Goal: Information Seeking & Learning: Compare options

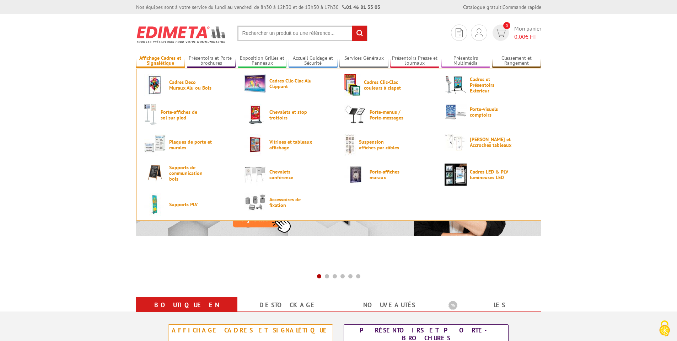
click at [157, 62] on link "Affichage Cadres et Signalétique" at bounding box center [160, 61] width 49 height 12
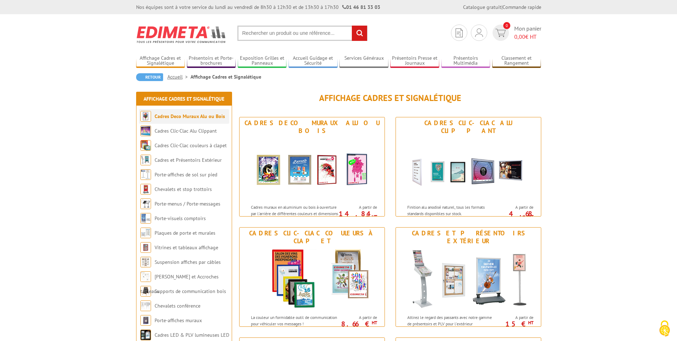
click at [165, 117] on link "Cadres Deco Muraux Alu ou Bois" at bounding box center [190, 116] width 70 height 6
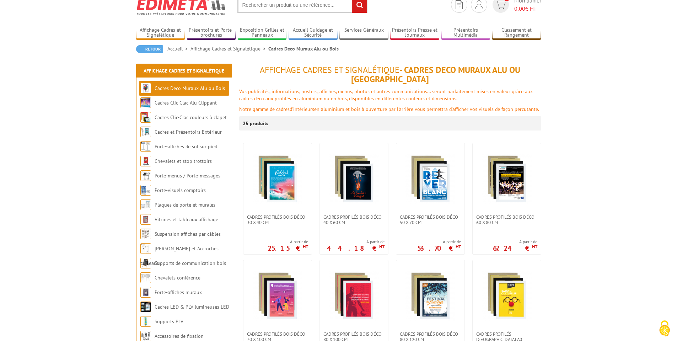
scroll to position [43, 0]
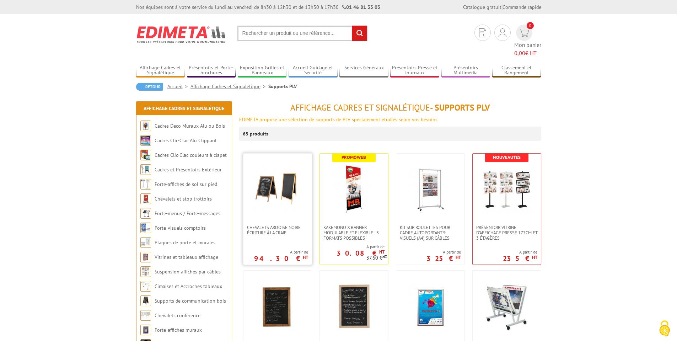
click at [269, 176] on img at bounding box center [278, 189] width 50 height 50
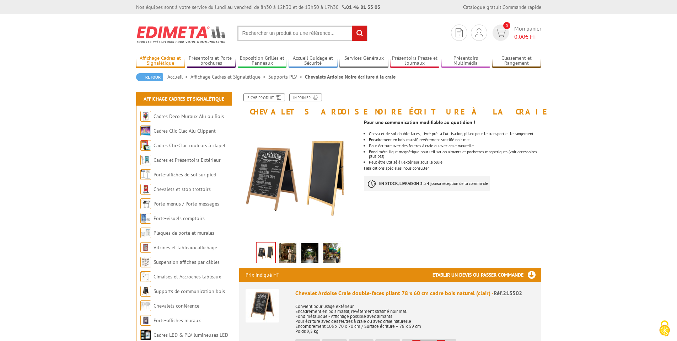
click at [150, 58] on link "Affichage Cadres et Signalétique" at bounding box center [160, 61] width 49 height 12
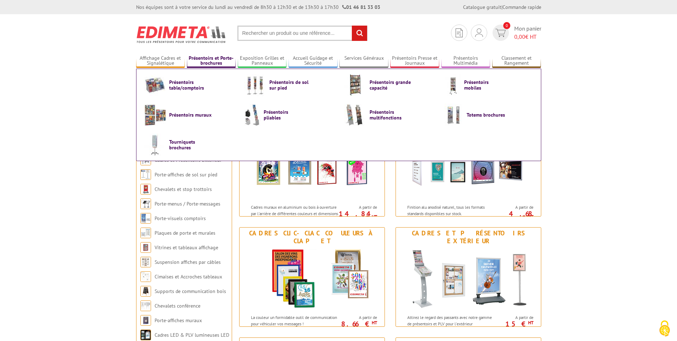
click at [198, 59] on link "Présentoirs et Porte-brochures" at bounding box center [211, 61] width 49 height 12
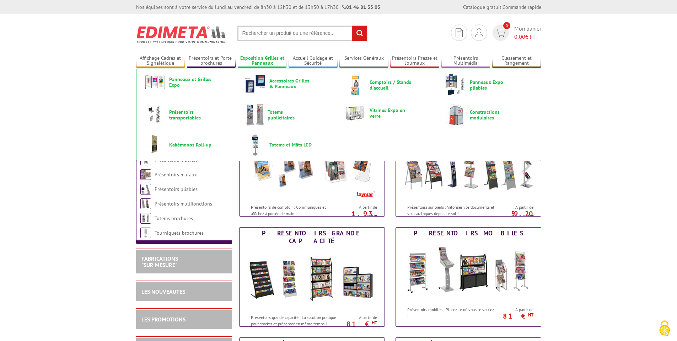
click at [258, 60] on link "Exposition Grilles et Panneaux" at bounding box center [262, 61] width 49 height 12
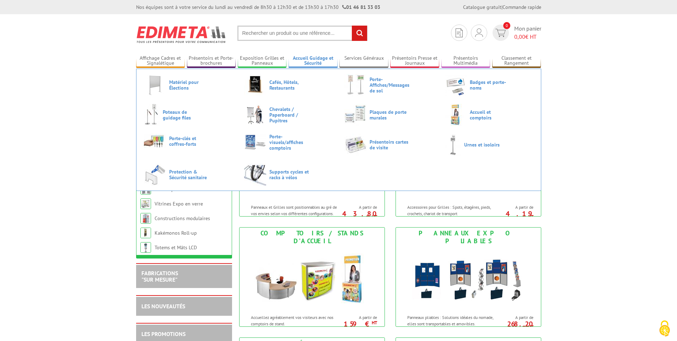
click at [314, 63] on link "Accueil Guidage et Sécurité" at bounding box center [313, 61] width 49 height 12
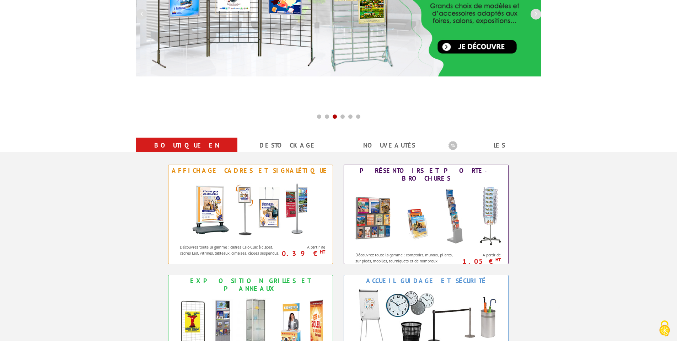
scroll to position [171, 0]
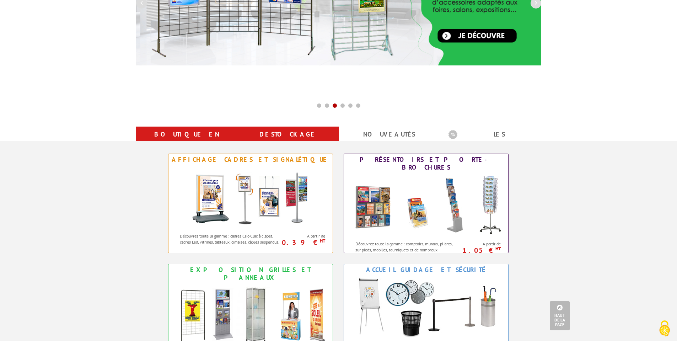
click at [270, 134] on link "Destockage" at bounding box center [288, 134] width 84 height 13
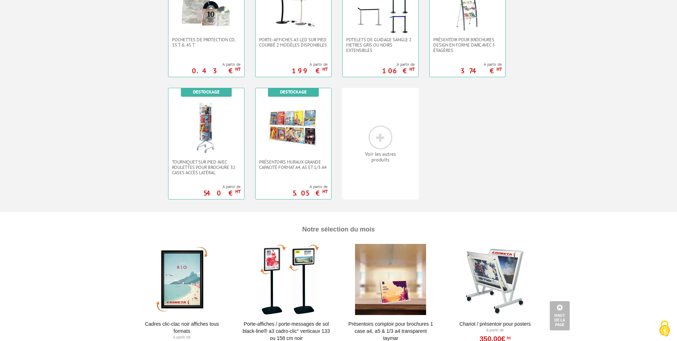
scroll to position [384, 0]
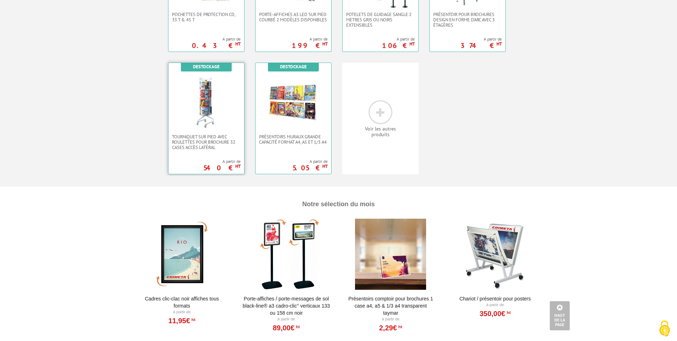
click at [195, 112] on img at bounding box center [206, 102] width 57 height 57
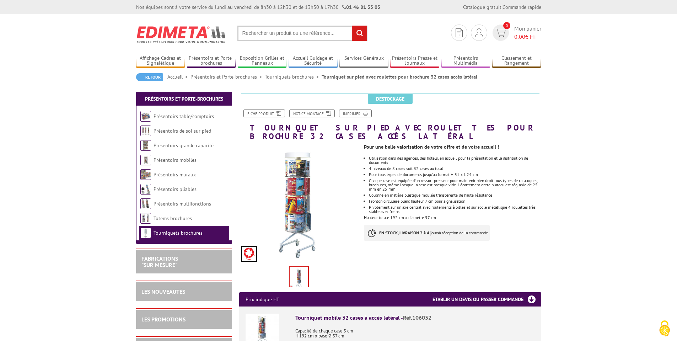
click at [175, 76] on link "Accueil" at bounding box center [178, 77] width 23 height 6
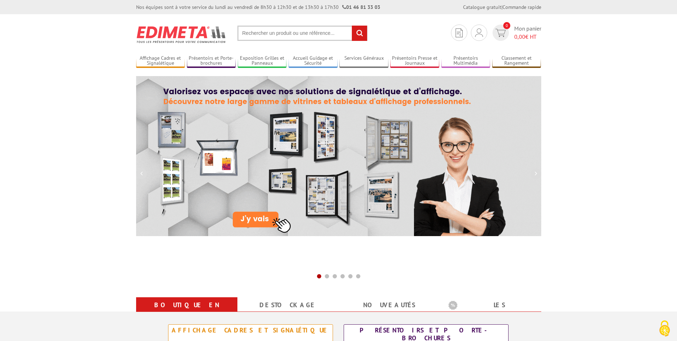
click at [272, 31] on input "text" at bounding box center [303, 33] width 130 height 15
click at [268, 38] on input "text" at bounding box center [303, 33] width 130 height 15
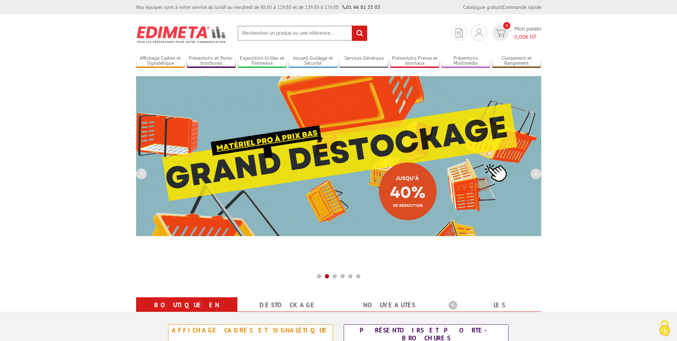
click at [284, 33] on input "text" at bounding box center [303, 33] width 130 height 15
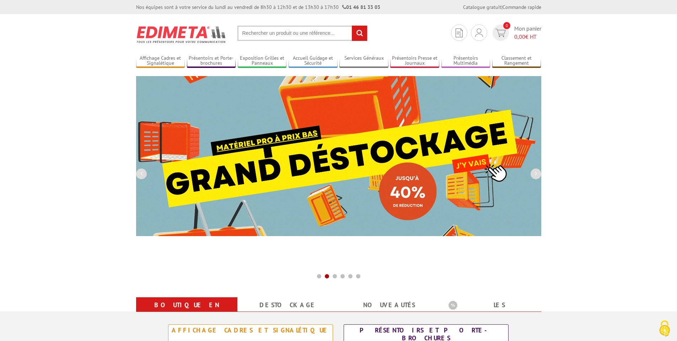
click at [284, 33] on input "text" at bounding box center [303, 33] width 130 height 15
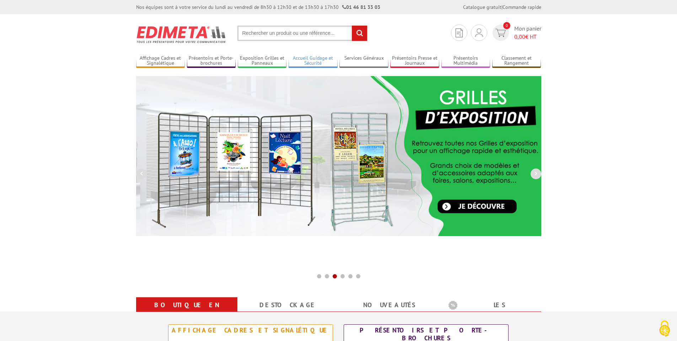
type input "c"
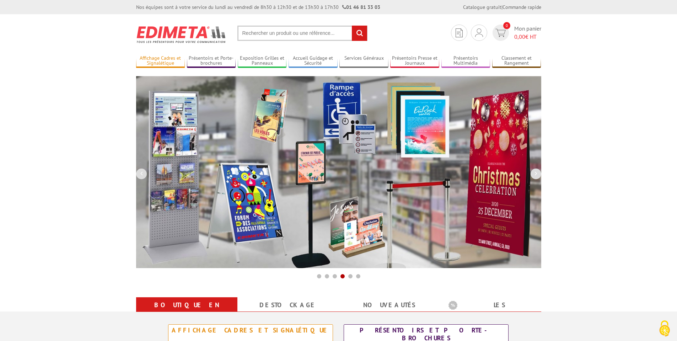
click at [169, 60] on link "Affichage Cadres et Signalétique" at bounding box center [160, 61] width 49 height 12
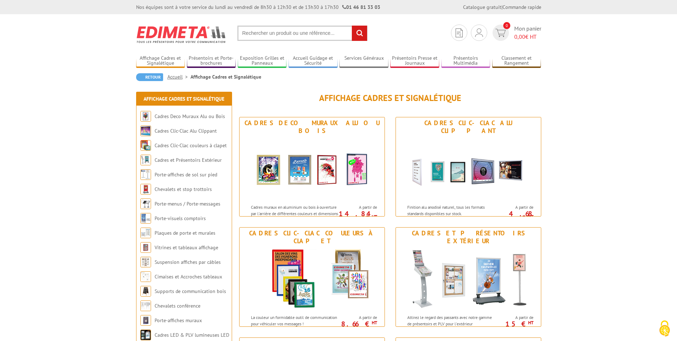
click at [299, 31] on input "text" at bounding box center [303, 33] width 130 height 15
paste input "Cadre Clic-Clac Sécurisé Etanche 70 x 100 cm profil 42 mm"
type input "Cadre Clic-Clac Sécurisé Etanche 70 x 100 cm profil 42 mm"
click at [352, 26] on input "rechercher" at bounding box center [359, 33] width 15 height 15
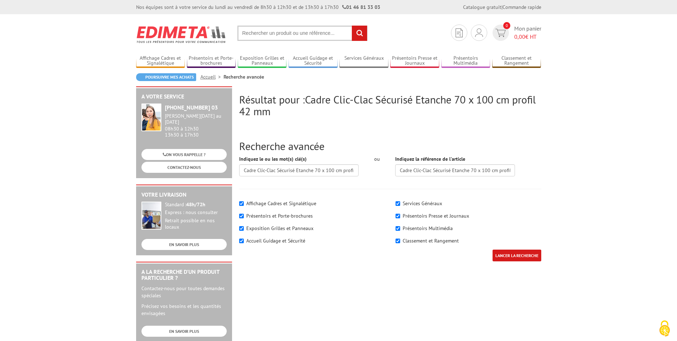
click at [342, 35] on input "text" at bounding box center [303, 33] width 130 height 15
drag, startPoint x: 309, startPoint y: 96, endPoint x: 457, endPoint y: 106, distance: 148.6
click at [457, 106] on span "Cadre Clic-Clac Sécurisé Etanche 70 x 100 cm profil 42 mm" at bounding box center [387, 105] width 297 height 26
copy span "Cadre Clic-Clac Sécurisé Etanche"
click at [295, 30] on input "text" at bounding box center [303, 33] width 130 height 15
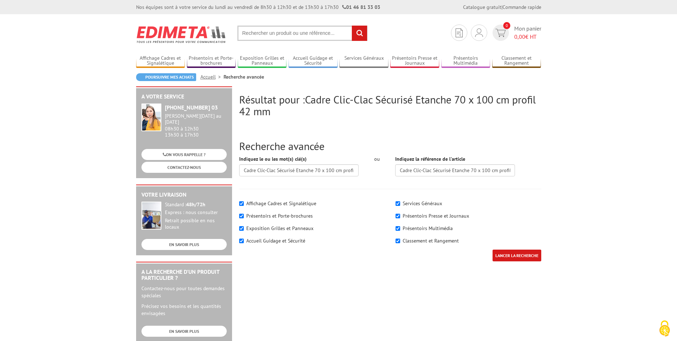
paste input "Cadre Clic-Clac Sécurisé Etanche"
type input "Cadre Clic-Clac Sécurisé Etanche"
click at [352, 26] on input "rechercher" at bounding box center [359, 33] width 15 height 15
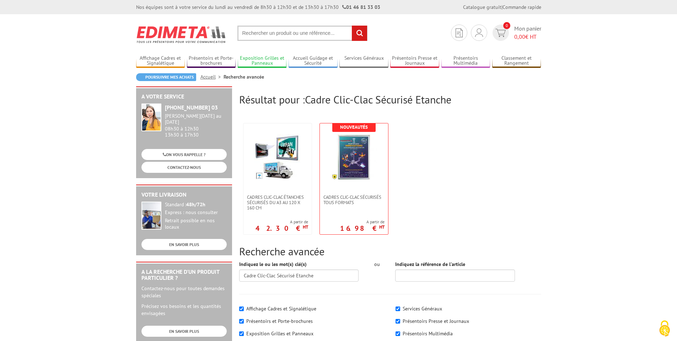
click at [254, 62] on link "Exposition Grilles et Panneaux" at bounding box center [262, 61] width 49 height 12
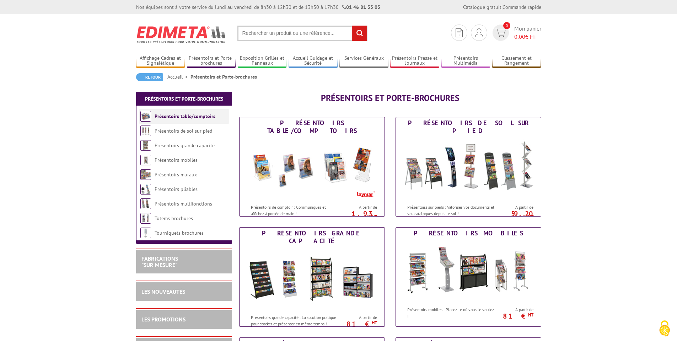
click at [188, 119] on link "Présentoirs table/comptoirs" at bounding box center [185, 116] width 61 height 6
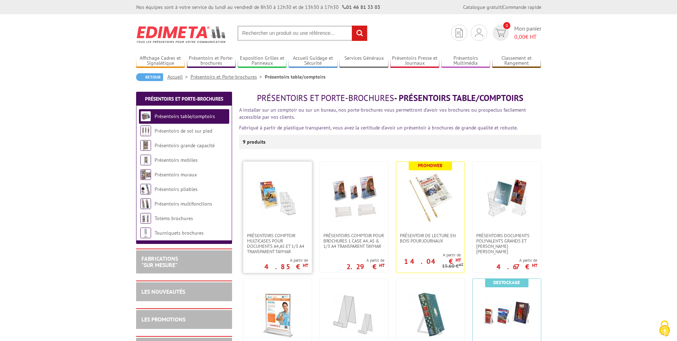
click at [273, 207] on img at bounding box center [278, 197] width 50 height 50
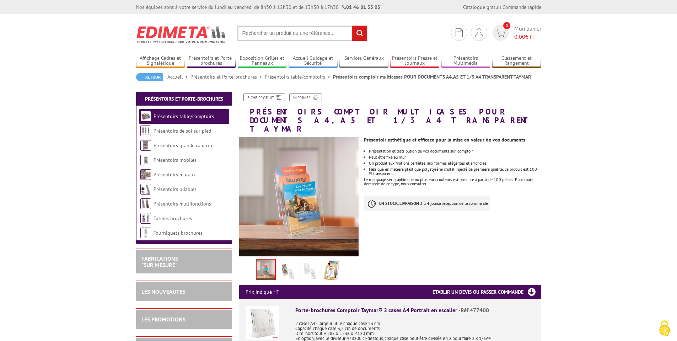
click at [216, 55] on link "Présentoirs et Porte-brochures" at bounding box center [211, 61] width 49 height 12
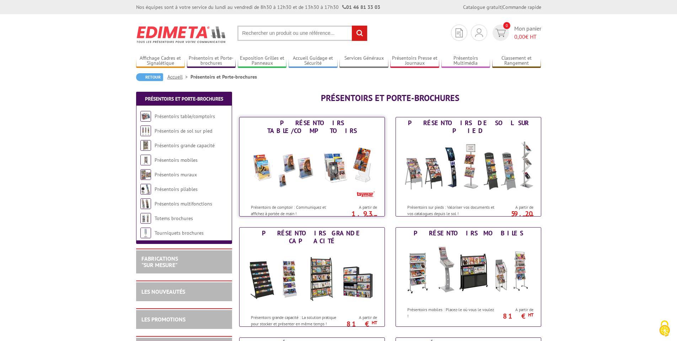
click at [265, 150] on img at bounding box center [312, 169] width 132 height 64
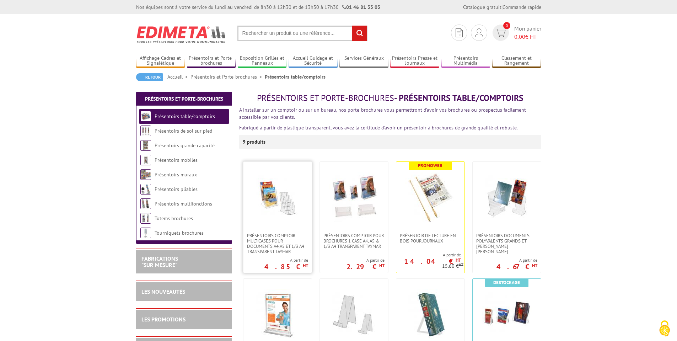
click at [293, 200] on img at bounding box center [278, 197] width 50 height 50
click at [276, 194] on img at bounding box center [278, 197] width 50 height 50
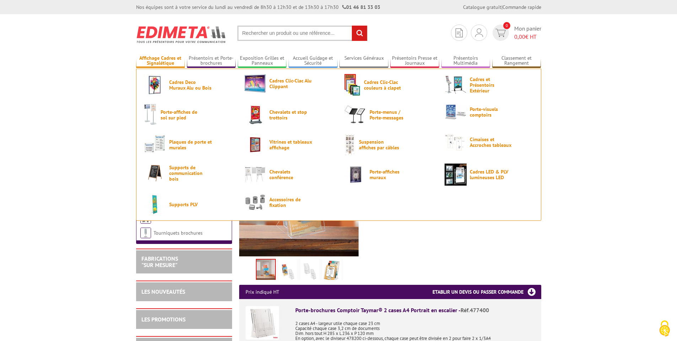
click at [158, 60] on link "Affichage Cadres et Signalétique" at bounding box center [160, 61] width 49 height 12
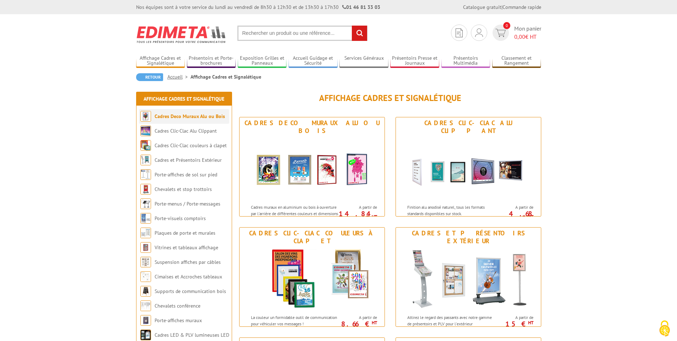
click at [175, 118] on link "Cadres Deco Muraux Alu ou Bois" at bounding box center [190, 116] width 70 height 6
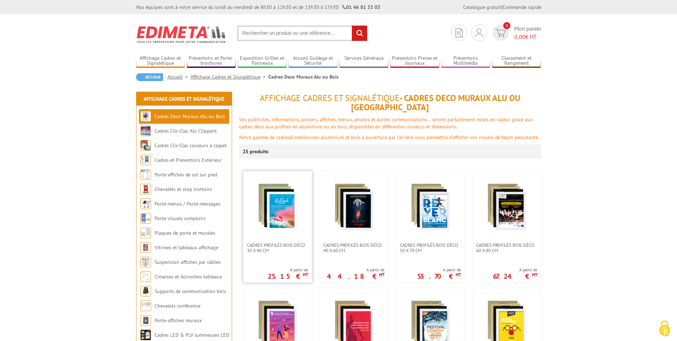
click at [285, 197] on img at bounding box center [278, 207] width 50 height 50
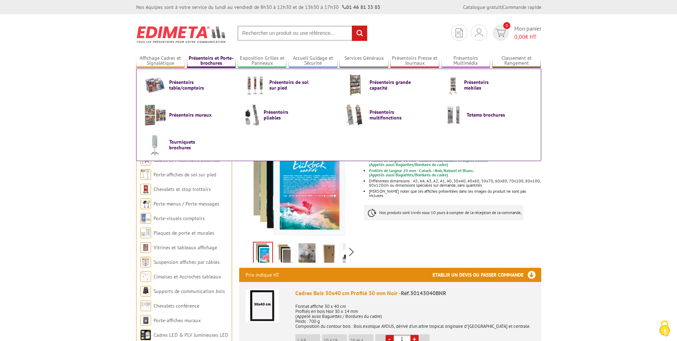
click at [200, 60] on link "Présentoirs et Porte-brochures" at bounding box center [211, 61] width 49 height 12
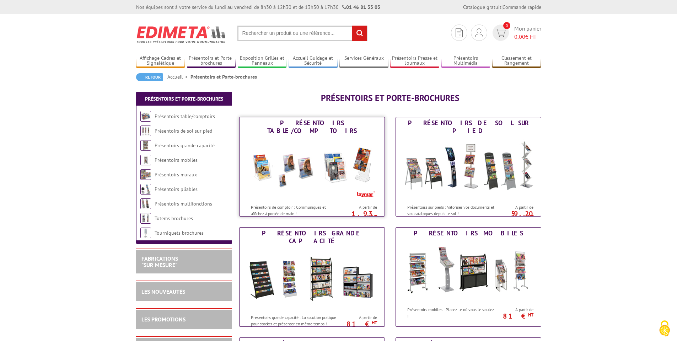
click at [308, 137] on img at bounding box center [312, 169] width 132 height 64
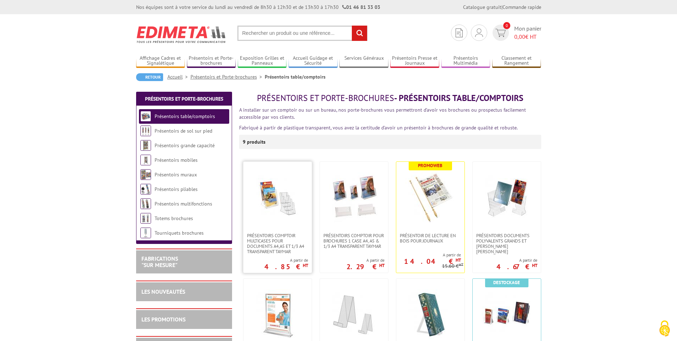
click at [273, 188] on img at bounding box center [278, 197] width 50 height 50
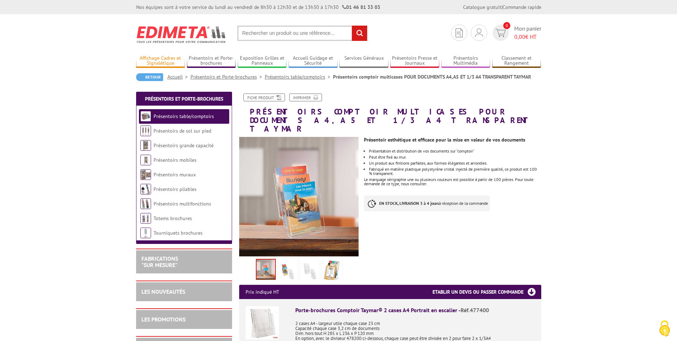
click at [162, 62] on link "Affichage Cadres et Signalétique" at bounding box center [160, 61] width 49 height 12
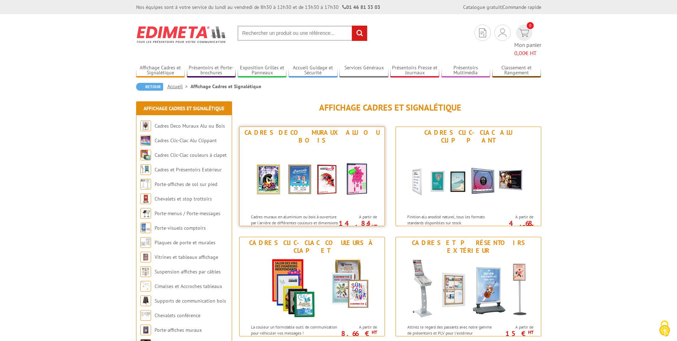
click at [271, 151] on img at bounding box center [312, 178] width 132 height 64
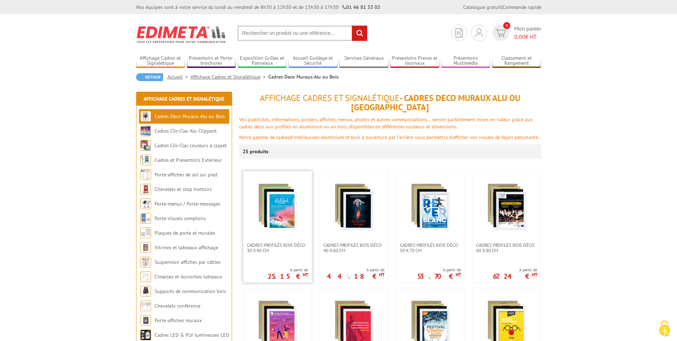
click at [279, 182] on img at bounding box center [278, 207] width 50 height 50
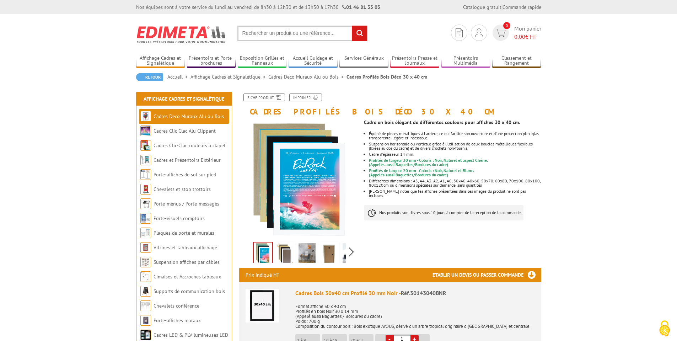
click at [169, 59] on link "Affichage Cadres et Signalétique" at bounding box center [160, 61] width 49 height 12
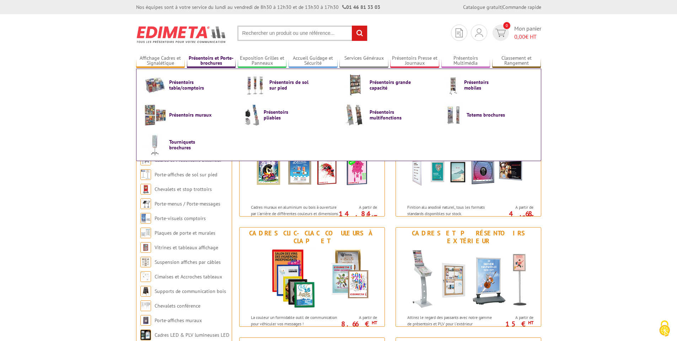
click at [213, 57] on link "Présentoirs et Porte-brochures" at bounding box center [211, 61] width 49 height 12
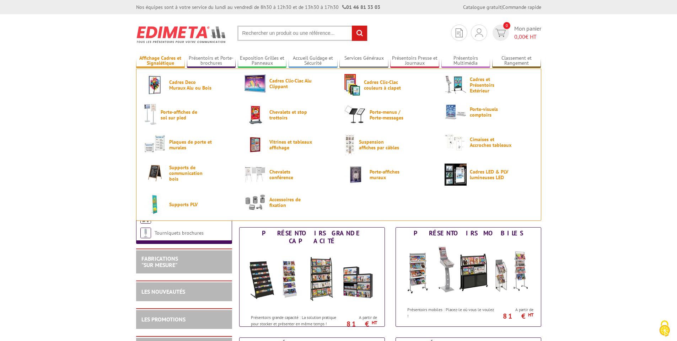
click at [159, 60] on link "Affichage Cadres et Signalétique" at bounding box center [160, 61] width 49 height 12
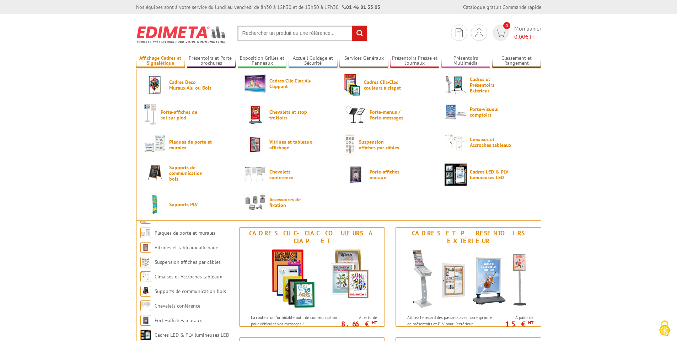
click at [159, 64] on link "Affichage Cadres et Signalétique" at bounding box center [160, 61] width 49 height 12
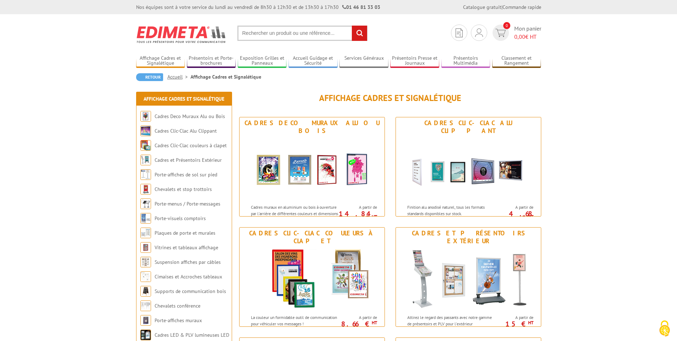
click at [198, 77] on li "Affichage Cadres et Signalétique" at bounding box center [226, 76] width 71 height 7
click at [168, 115] on link "Cadres Deco Muraux Alu ou Bois" at bounding box center [190, 116] width 70 height 6
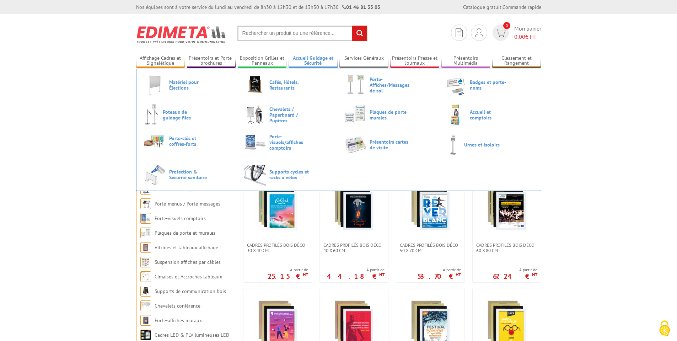
click at [316, 61] on link "Accueil Guidage et Sécurité" at bounding box center [313, 61] width 49 height 12
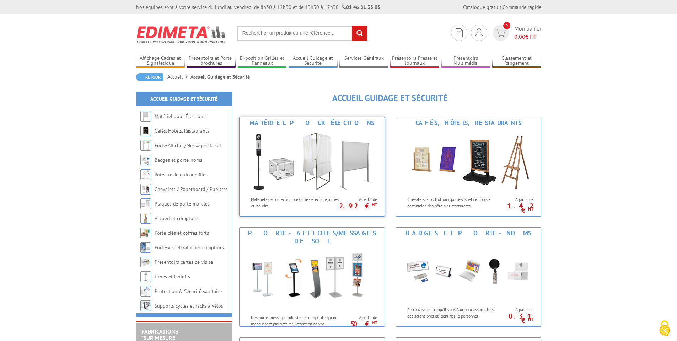
click at [282, 171] on img at bounding box center [312, 161] width 132 height 64
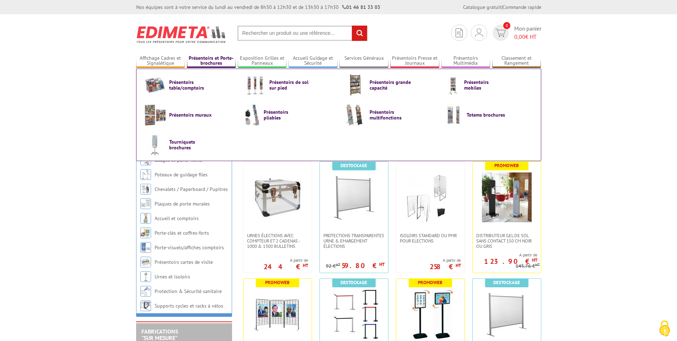
click at [215, 62] on link "Présentoirs et Porte-brochures" at bounding box center [211, 61] width 49 height 12
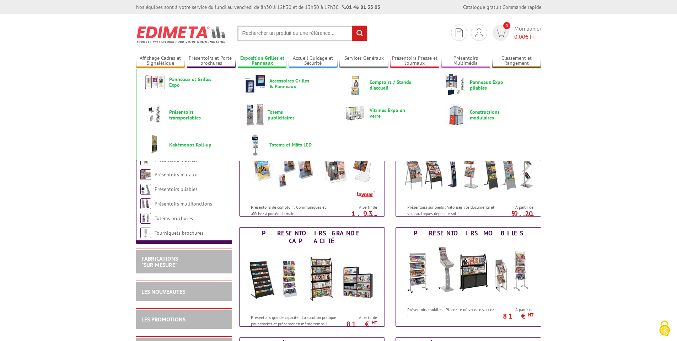
click at [254, 60] on link "Exposition Grilles et Panneaux" at bounding box center [262, 61] width 49 height 12
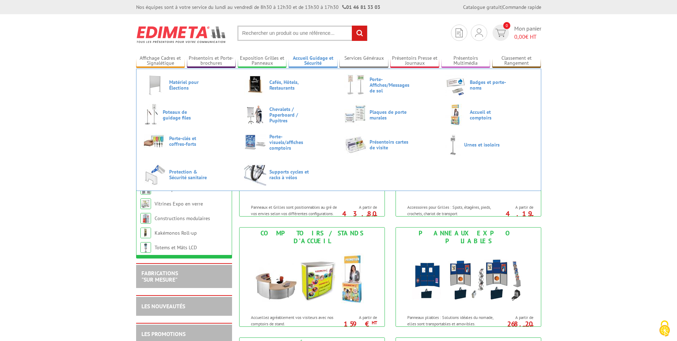
click at [310, 62] on link "Accueil Guidage et Sécurité" at bounding box center [313, 61] width 49 height 12
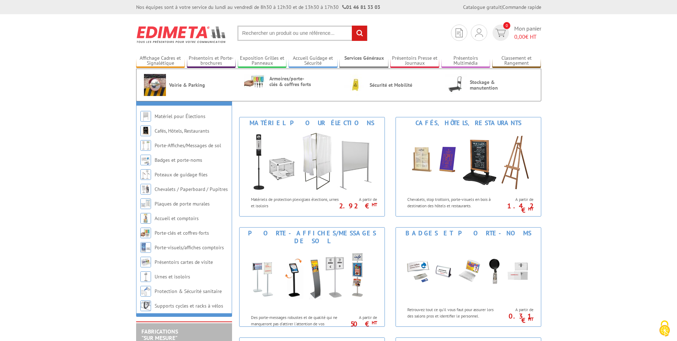
click at [349, 61] on link "Services Généraux" at bounding box center [364, 61] width 49 height 12
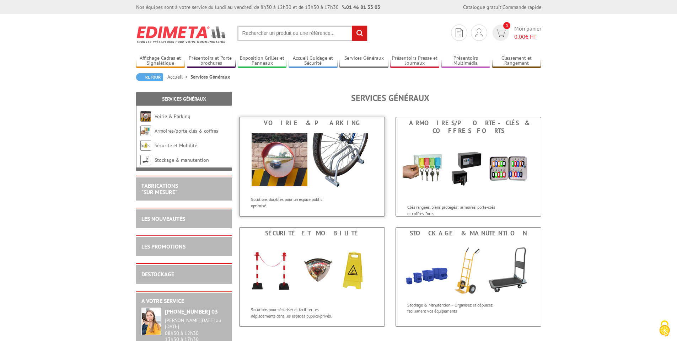
click at [316, 142] on img at bounding box center [312, 161] width 132 height 64
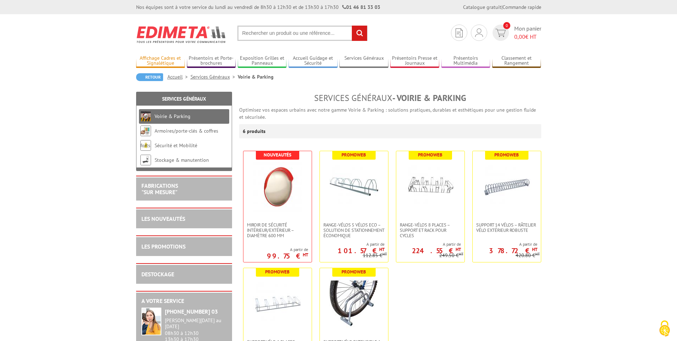
click at [145, 62] on link "Affichage Cadres et Signalétique" at bounding box center [160, 61] width 49 height 12
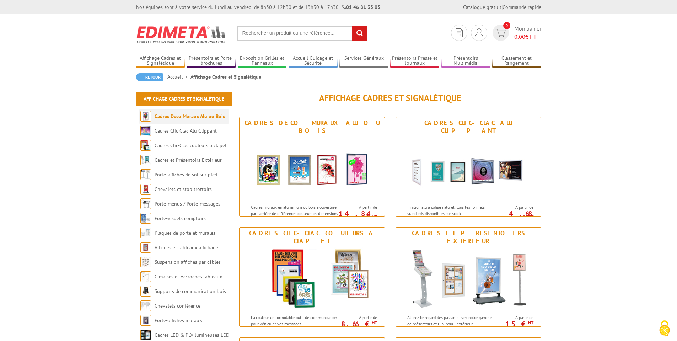
click at [177, 116] on link "Cadres Deco Muraux Alu ou Bois" at bounding box center [190, 116] width 70 height 6
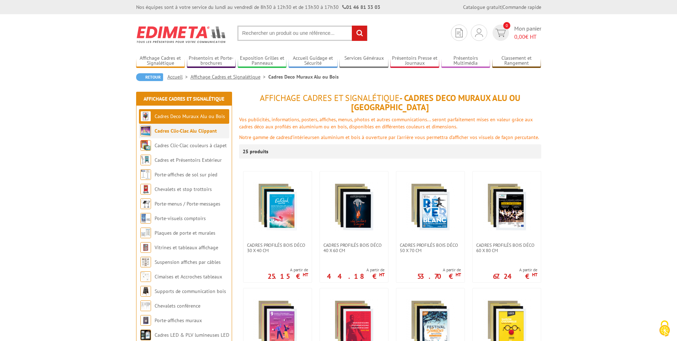
click at [174, 136] on li "Cadres Clic-Clac Alu Clippant" at bounding box center [184, 131] width 90 height 15
click at [178, 148] on link "Cadres Clic-Clac couleurs à clapet" at bounding box center [191, 145] width 73 height 6
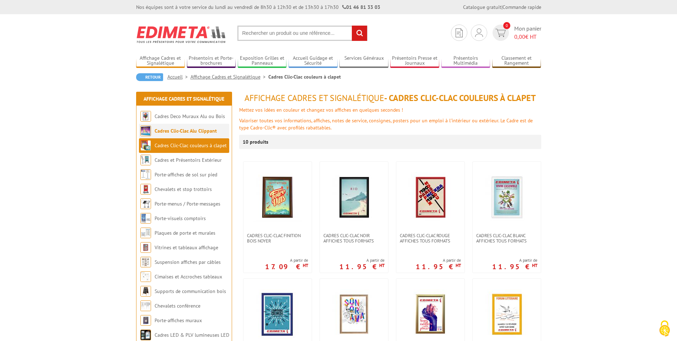
click at [183, 129] on link "Cadres Clic-Clac Alu Clippant" at bounding box center [186, 131] width 62 height 6
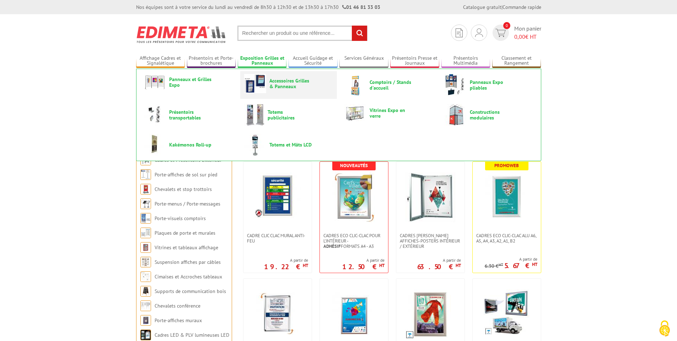
click at [273, 90] on link "Accessoires Grilles & Panneaux" at bounding box center [288, 83] width 89 height 19
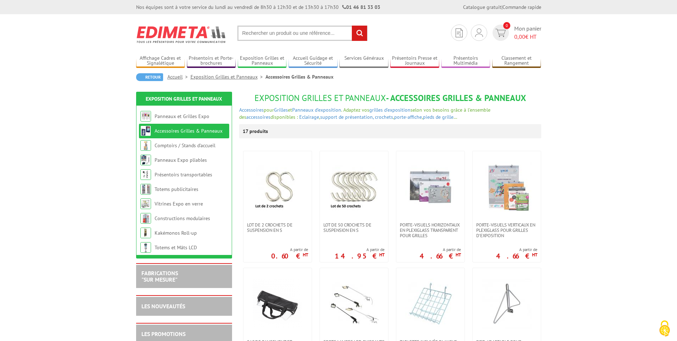
click at [319, 63] on link "Accueil Guidage et Sécurité" at bounding box center [313, 61] width 49 height 12
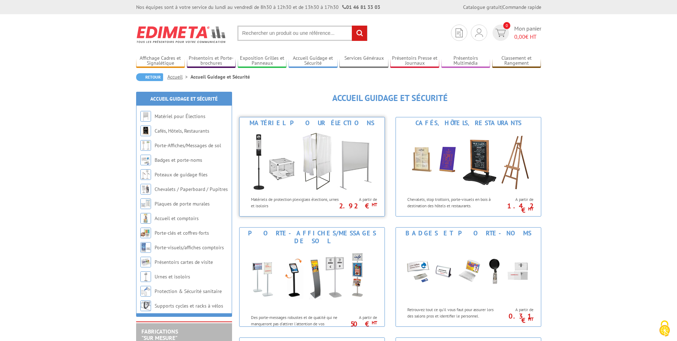
click at [271, 138] on img at bounding box center [312, 161] width 132 height 64
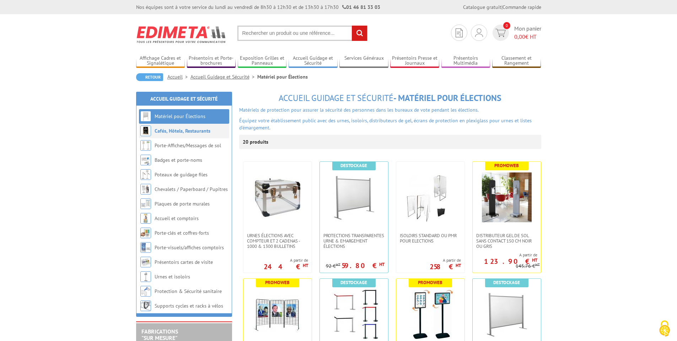
click at [178, 133] on link "Cafés, Hôtels, Restaurants" at bounding box center [183, 131] width 56 height 6
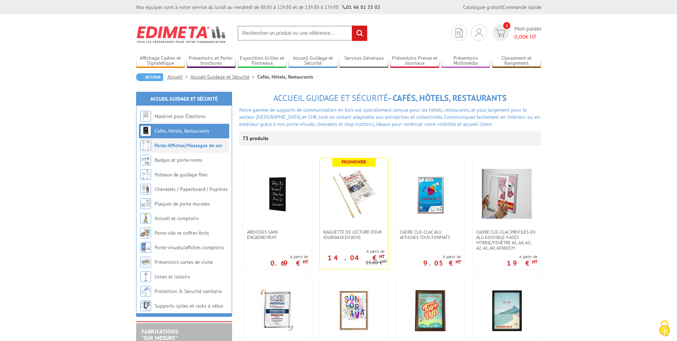
click at [178, 148] on link "Porte-Affiches/Messages de sol" at bounding box center [189, 145] width 68 height 6
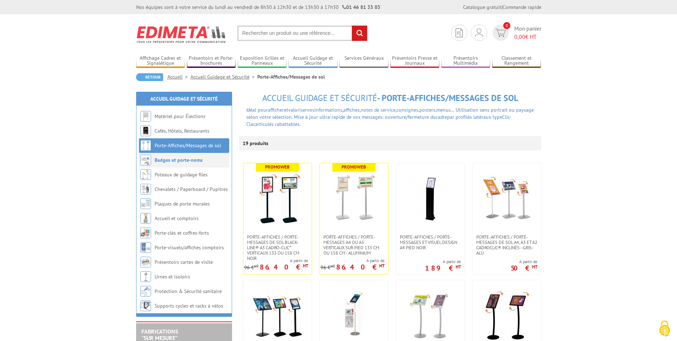
click at [177, 161] on link "Badges et porte-noms" at bounding box center [179, 160] width 48 height 6
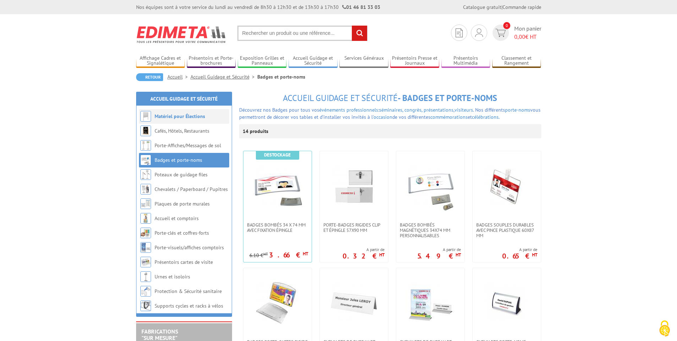
click at [182, 117] on link "Matériel pour Élections" at bounding box center [180, 116] width 50 height 6
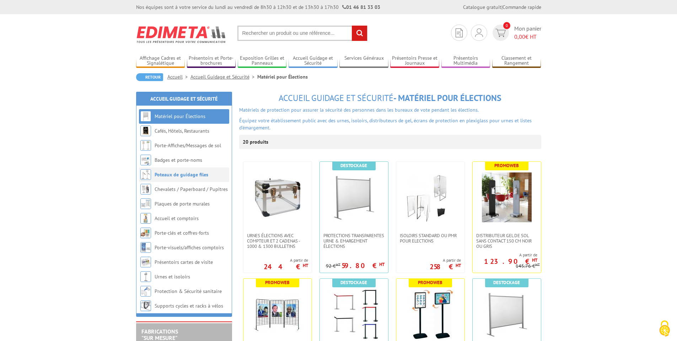
click at [171, 172] on link "Poteaux de guidage files" at bounding box center [182, 174] width 54 height 6
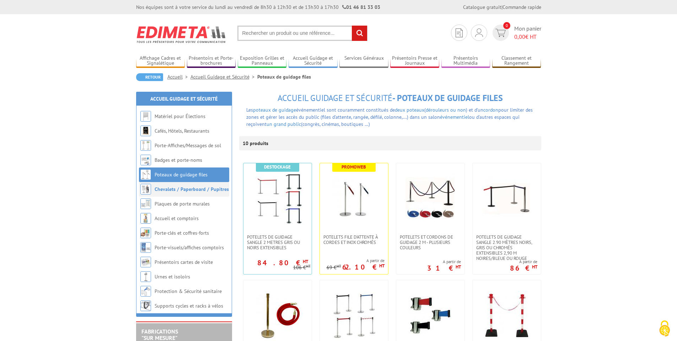
click at [174, 193] on li "Chevalets / Paperboard / Pupitres" at bounding box center [184, 189] width 90 height 15
click at [182, 191] on link "Chevalets / Paperboard / Pupitres" at bounding box center [192, 189] width 74 height 6
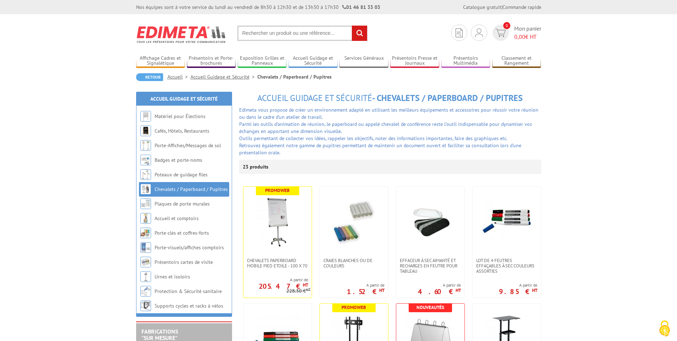
click at [212, 64] on link "Présentoirs et Porte-brochures" at bounding box center [211, 61] width 49 height 12
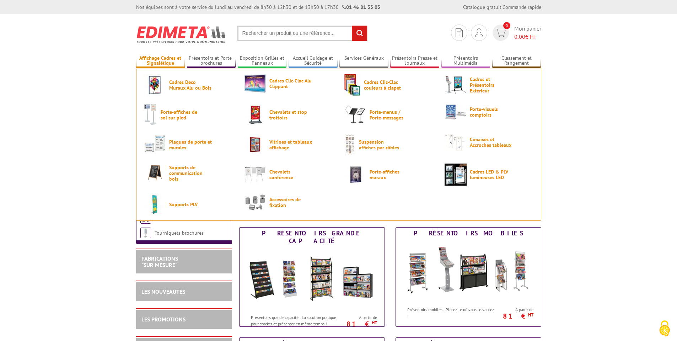
click at [165, 61] on link "Affichage Cadres et Signalétique" at bounding box center [160, 61] width 49 height 12
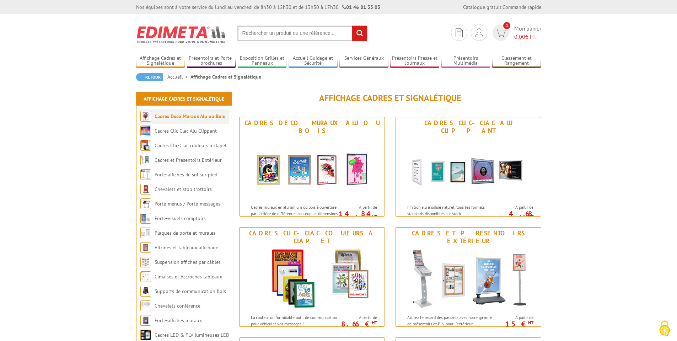
click at [179, 117] on link "Cadres Deco Muraux Alu ou Bois" at bounding box center [190, 116] width 70 height 6
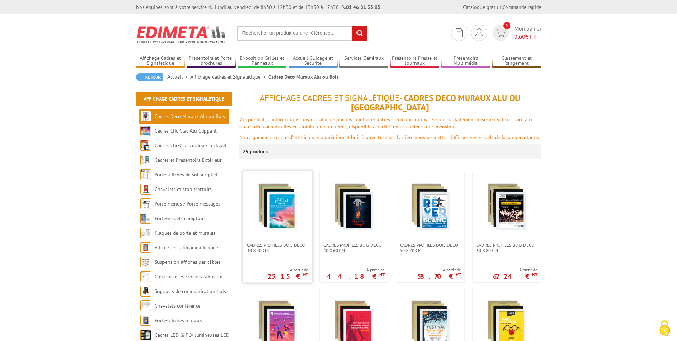
click at [261, 182] on img at bounding box center [278, 207] width 50 height 50
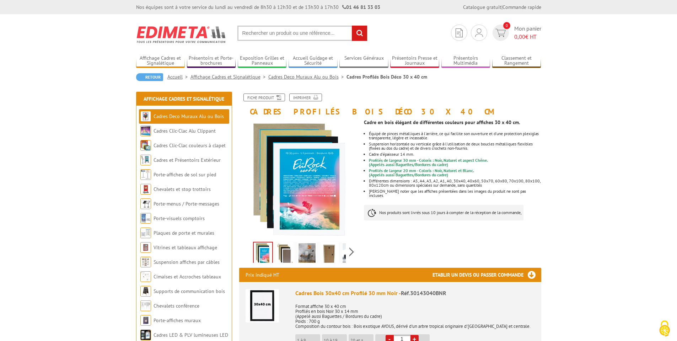
click at [311, 78] on link "Cadres Deco Muraux Alu ou Bois" at bounding box center [307, 77] width 78 height 6
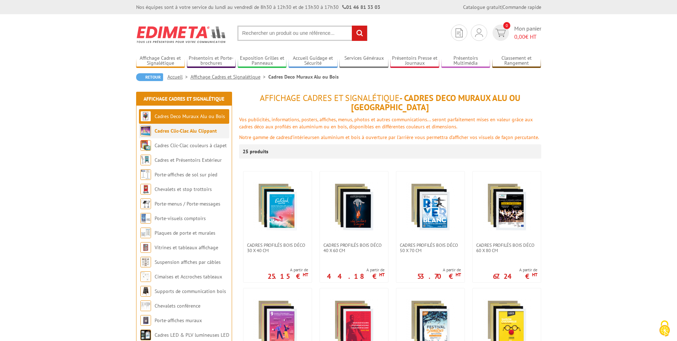
click at [188, 134] on link "Cadres Clic-Clac Alu Clippant" at bounding box center [186, 131] width 62 height 6
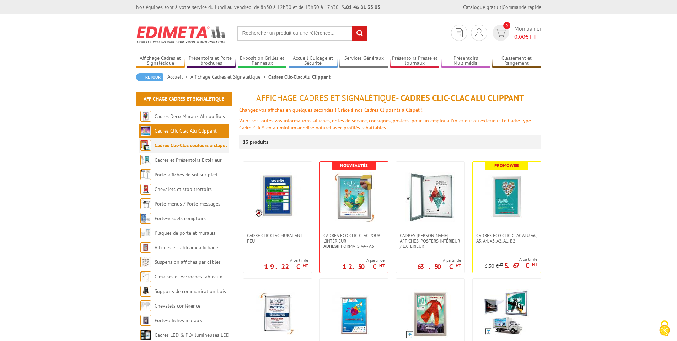
click at [183, 149] on li "Cadres Clic-Clac couleurs à clapet" at bounding box center [184, 145] width 90 height 15
click at [182, 159] on link "Cadres et Présentoirs Extérieur" at bounding box center [188, 160] width 67 height 6
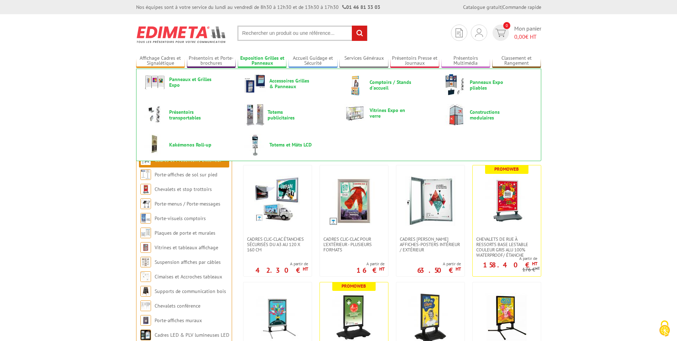
click at [264, 63] on link "Exposition Grilles et Panneaux" at bounding box center [262, 61] width 49 height 12
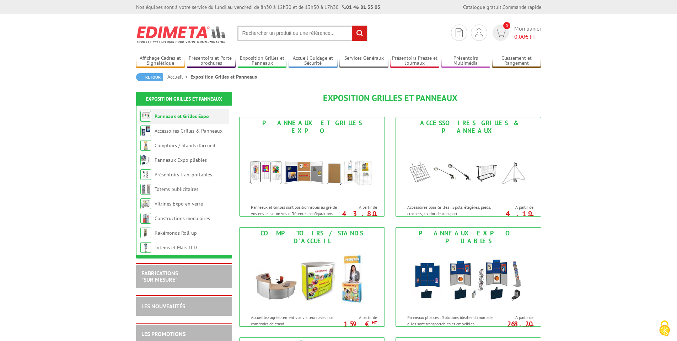
click at [173, 117] on link "Panneaux et Grilles Expo" at bounding box center [182, 116] width 54 height 6
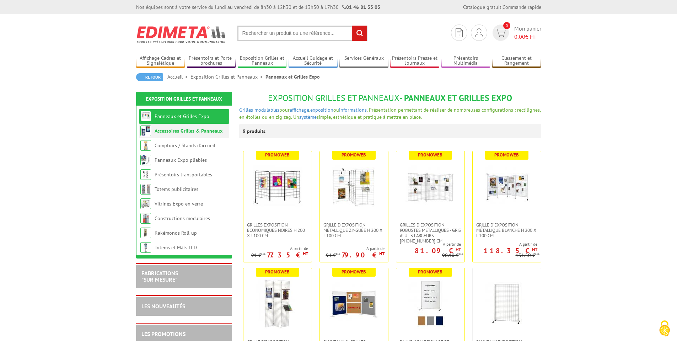
click at [178, 135] on li "Accessoires Grilles & Panneaux" at bounding box center [184, 131] width 90 height 15
click at [186, 133] on link "Accessoires Grilles & Panneaux" at bounding box center [189, 131] width 68 height 6
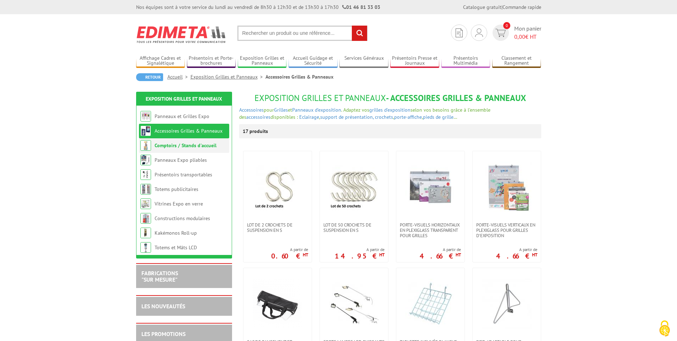
click at [186, 149] on li "Comptoirs / Stands d'accueil" at bounding box center [184, 145] width 90 height 15
click at [191, 148] on link "Comptoirs / Stands d'accueil" at bounding box center [186, 145] width 62 height 6
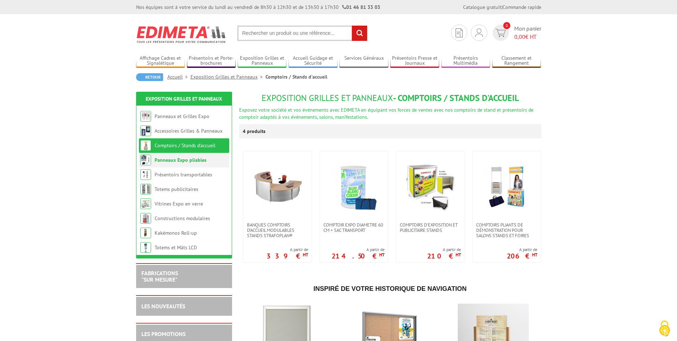
click at [177, 159] on link "Panneaux Expo pliables" at bounding box center [181, 160] width 52 height 6
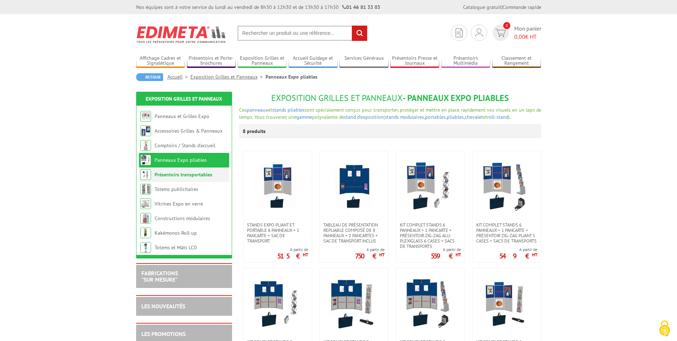
click at [182, 173] on link "Présentoirs transportables" at bounding box center [184, 174] width 58 height 6
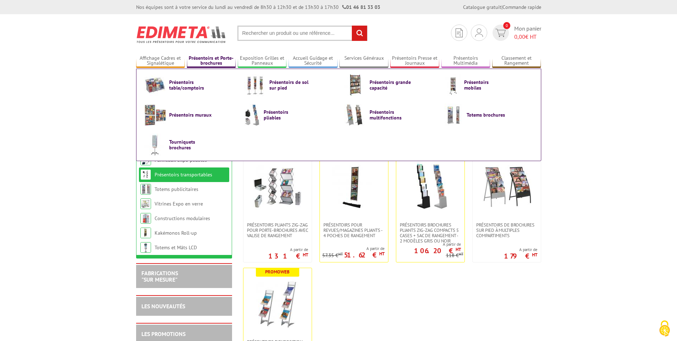
click at [205, 60] on link "Présentoirs et Porte-brochures" at bounding box center [211, 61] width 49 height 12
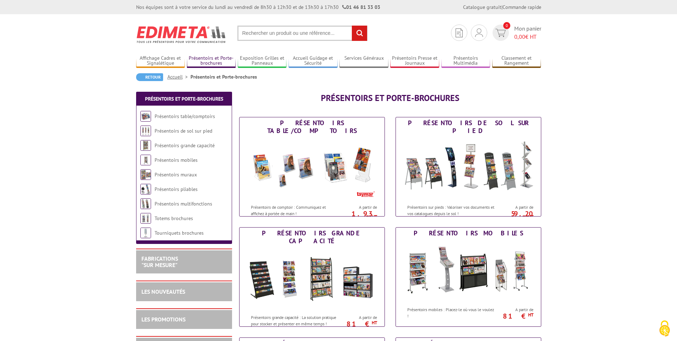
click at [199, 65] on link "Présentoirs et Porte-brochures" at bounding box center [211, 61] width 49 height 12
click at [267, 63] on link "Exposition Grilles et Panneaux" at bounding box center [262, 61] width 49 height 12
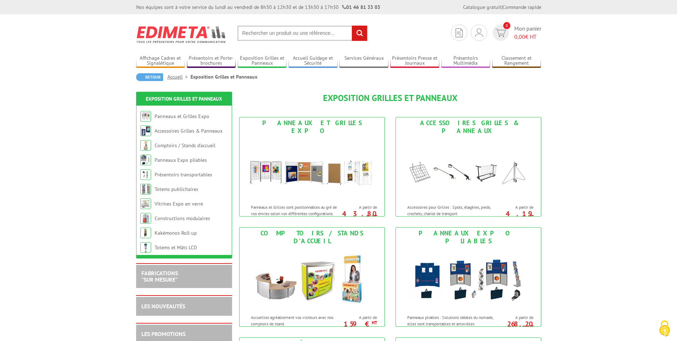
click at [314, 59] on link "Accueil Guidage et Sécurité" at bounding box center [313, 61] width 49 height 12
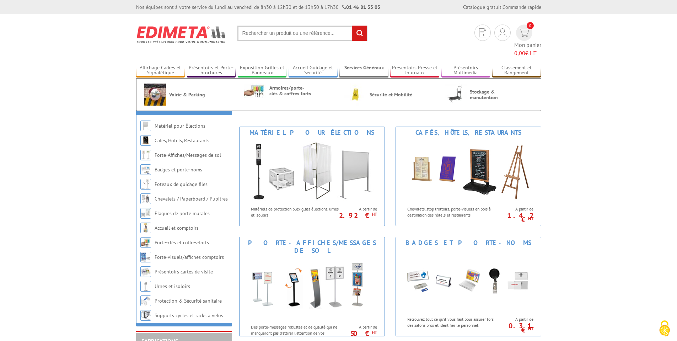
click at [355, 65] on link "Services Généraux" at bounding box center [364, 71] width 49 height 12
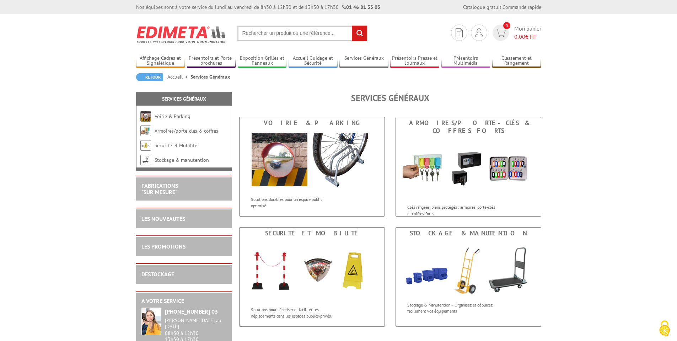
click at [42, 59] on body "Nos équipes sont à votre service du lundi au vendredi de 8h30 à 12h30 et de 13h…" at bounding box center [338, 279] width 677 height 559
click at [411, 59] on link "Présentoirs Presse et Journaux" at bounding box center [414, 61] width 49 height 12
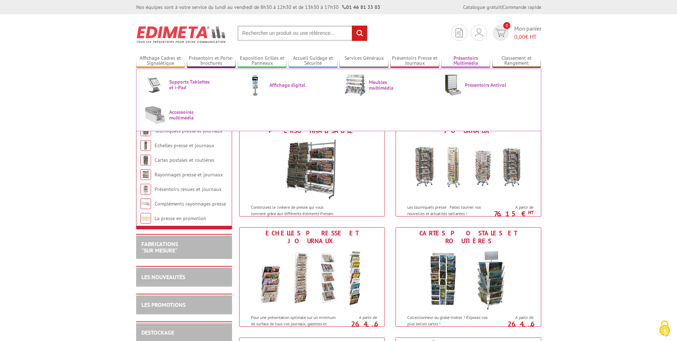
click at [451, 58] on link "Présentoirs Multimédia" at bounding box center [466, 61] width 49 height 12
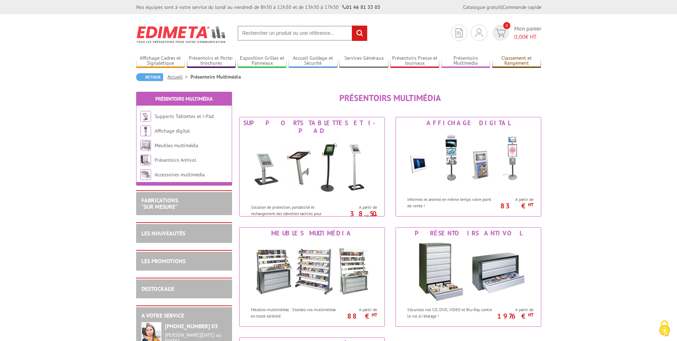
click at [504, 58] on link "Classement et Rangement" at bounding box center [517, 61] width 49 height 12
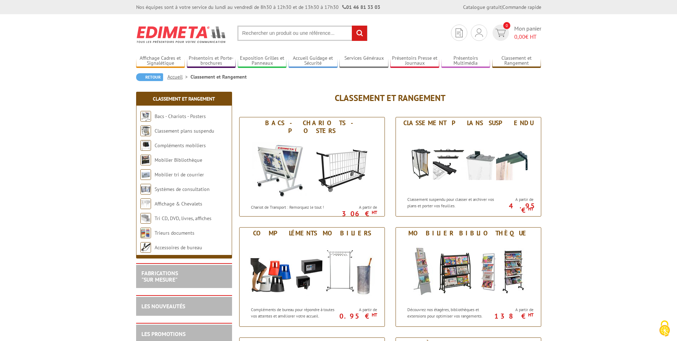
click at [195, 59] on link "Présentoirs et Porte-brochures" at bounding box center [211, 61] width 49 height 12
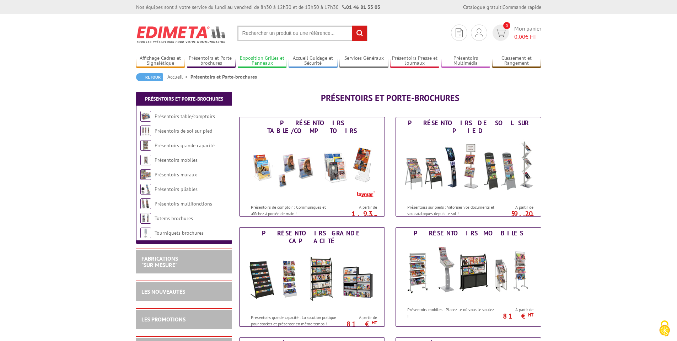
click at [273, 60] on link "Exposition Grilles et Panneaux" at bounding box center [262, 61] width 49 height 12
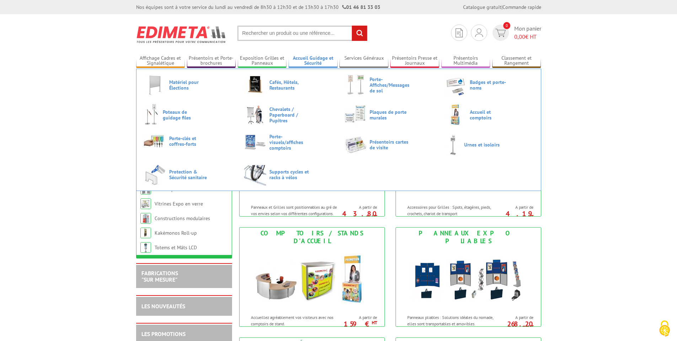
click at [318, 59] on link "Accueil Guidage et Sécurité" at bounding box center [313, 61] width 49 height 12
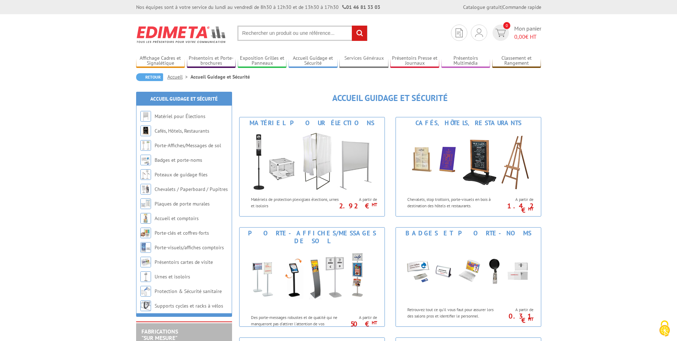
click at [356, 61] on link "Services Généraux" at bounding box center [364, 61] width 49 height 12
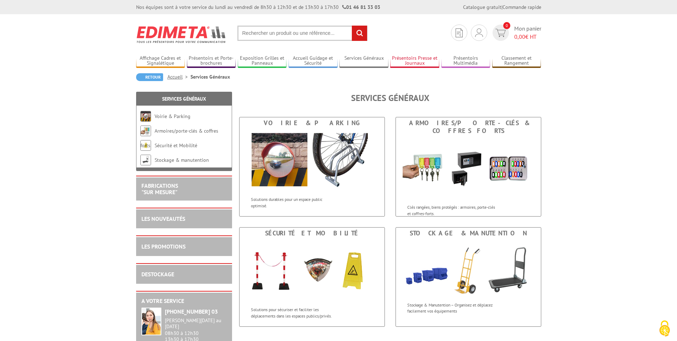
click at [400, 58] on link "Présentoirs Presse et Journaux" at bounding box center [414, 61] width 49 height 12
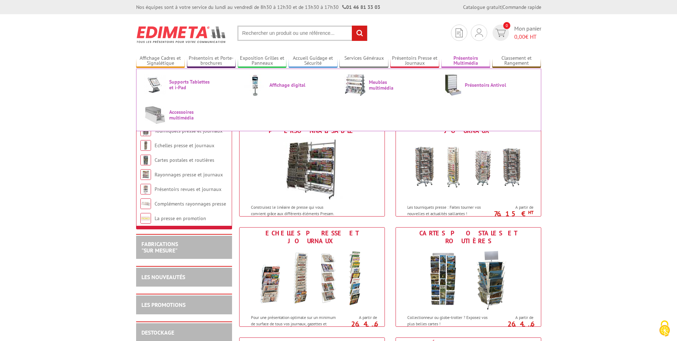
click at [459, 62] on link "Présentoirs Multimédia" at bounding box center [466, 61] width 49 height 12
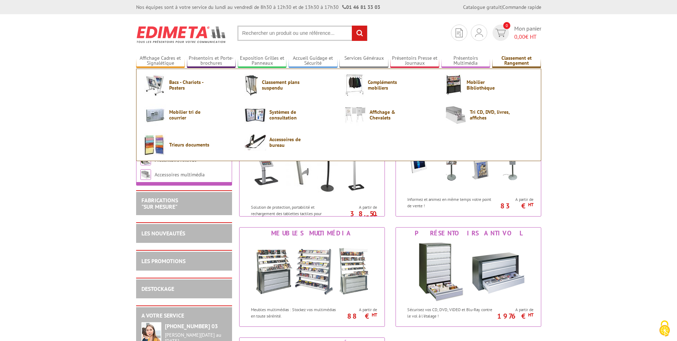
click at [509, 60] on link "Classement et Rangement" at bounding box center [517, 61] width 49 height 12
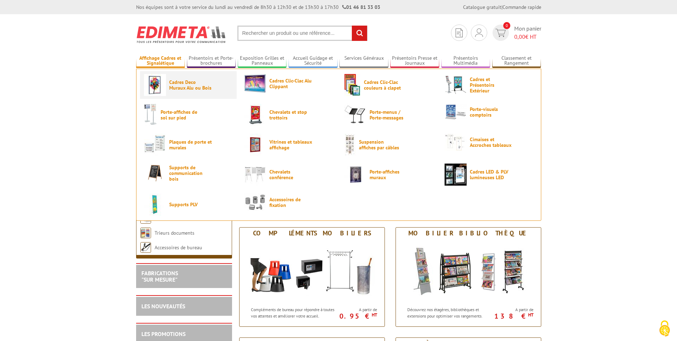
click at [182, 84] on span "Cadres Deco Muraux Alu ou Bois" at bounding box center [190, 84] width 43 height 11
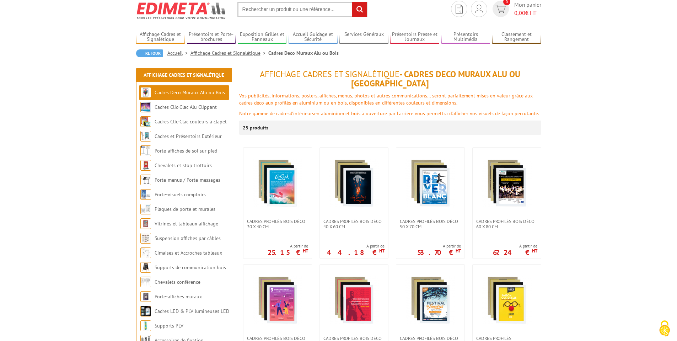
scroll to position [43, 0]
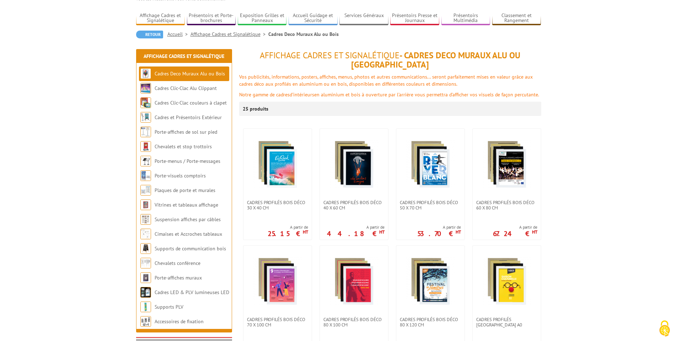
click at [181, 74] on link "Cadres Deco Muraux Alu ou Bois" at bounding box center [190, 73] width 70 height 6
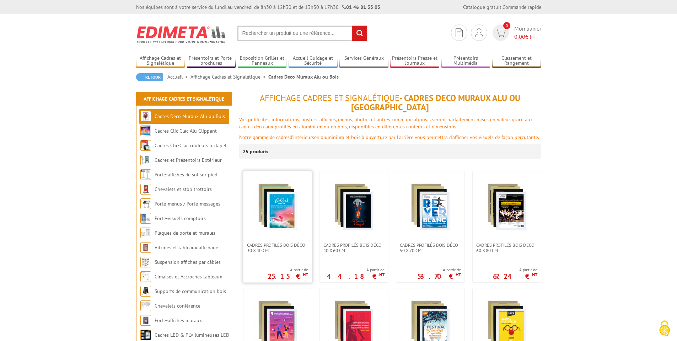
click at [282, 182] on img at bounding box center [278, 207] width 50 height 50
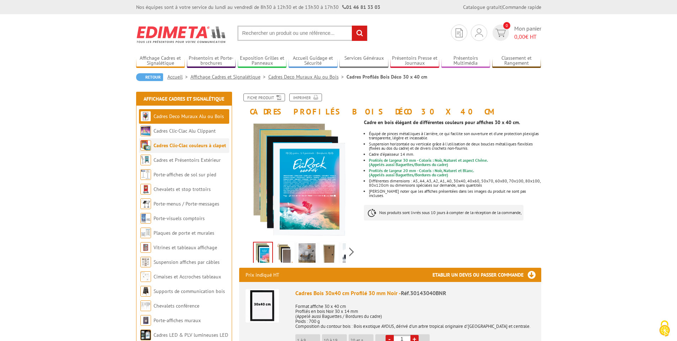
click at [197, 144] on link "Cadres Clic-Clac couleurs à clapet" at bounding box center [190, 145] width 73 height 6
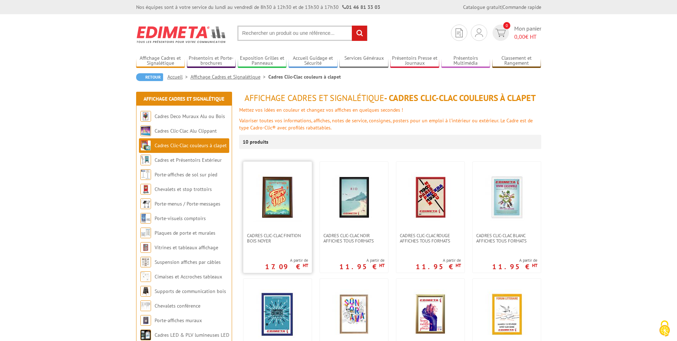
click at [268, 181] on img at bounding box center [278, 197] width 50 height 50
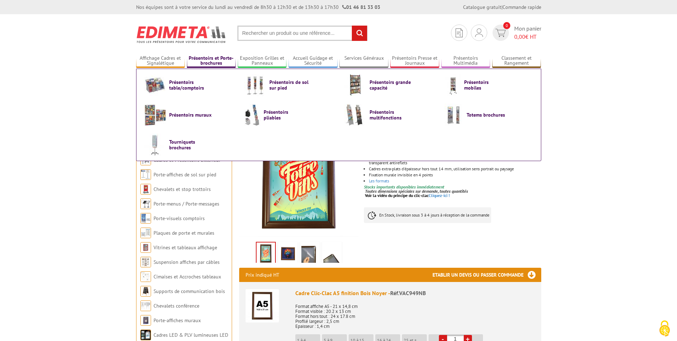
click at [208, 59] on link "Présentoirs et Porte-brochures" at bounding box center [211, 61] width 49 height 12
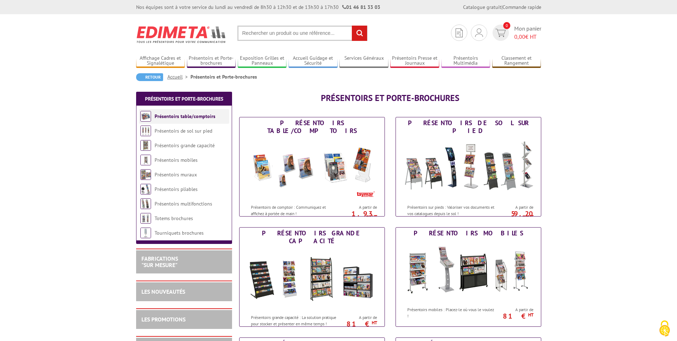
click at [193, 118] on link "Présentoirs table/comptoirs" at bounding box center [185, 116] width 61 height 6
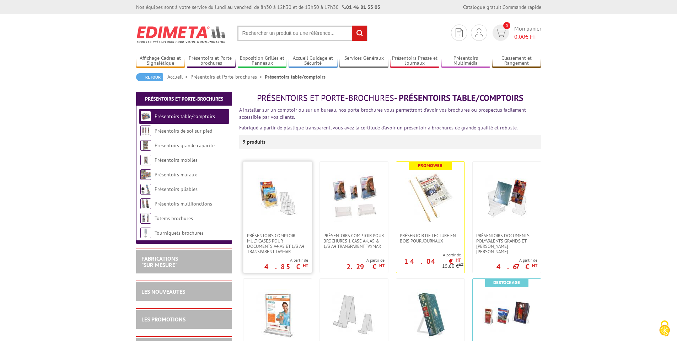
click at [284, 180] on img at bounding box center [278, 197] width 50 height 50
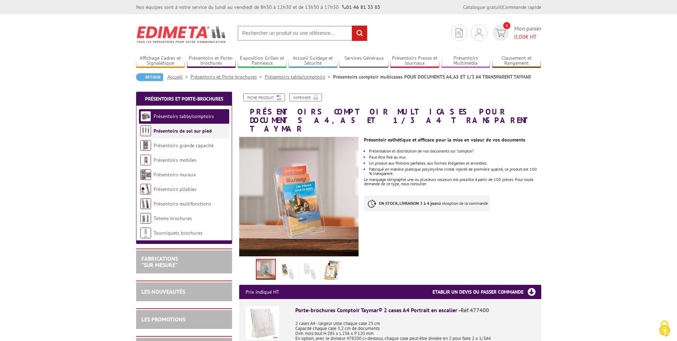
click at [187, 135] on li "Présentoirs de sol sur pied" at bounding box center [184, 131] width 90 height 15
click at [195, 131] on link "Présentoirs de sol sur pied" at bounding box center [183, 131] width 58 height 6
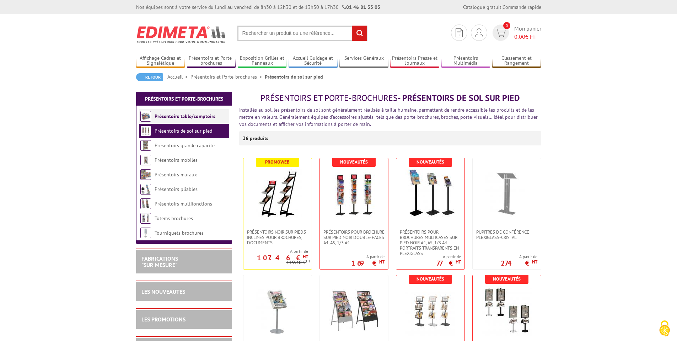
click at [179, 118] on link "Présentoirs table/comptoirs" at bounding box center [185, 116] width 61 height 6
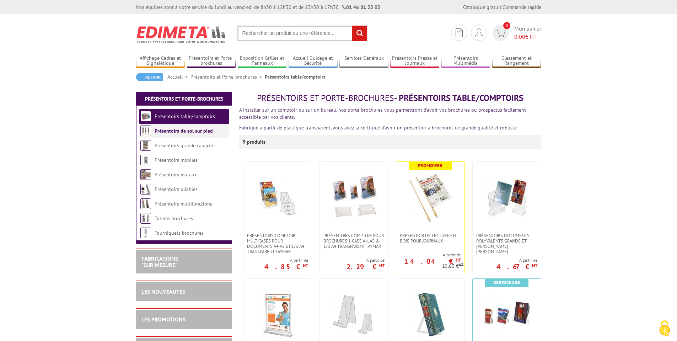
click at [179, 127] on li "Présentoirs de sol sur pied" at bounding box center [184, 131] width 90 height 15
click at [205, 59] on link "Présentoirs et Porte-brochures" at bounding box center [211, 61] width 49 height 12
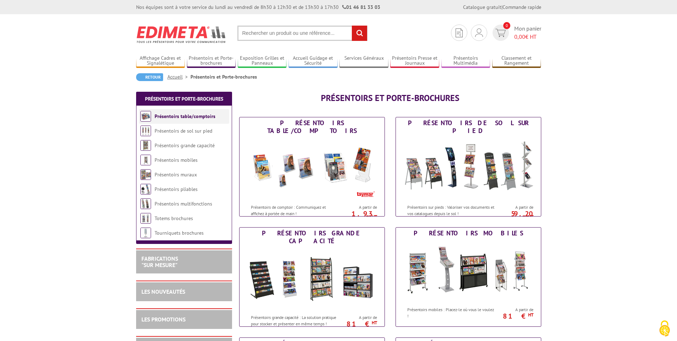
click at [183, 114] on link "Présentoirs table/comptoirs" at bounding box center [185, 116] width 61 height 6
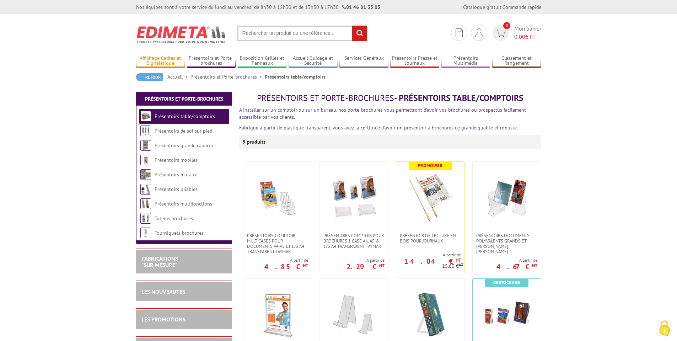
click at [156, 59] on link "Affichage Cadres et Signalétique" at bounding box center [160, 61] width 49 height 12
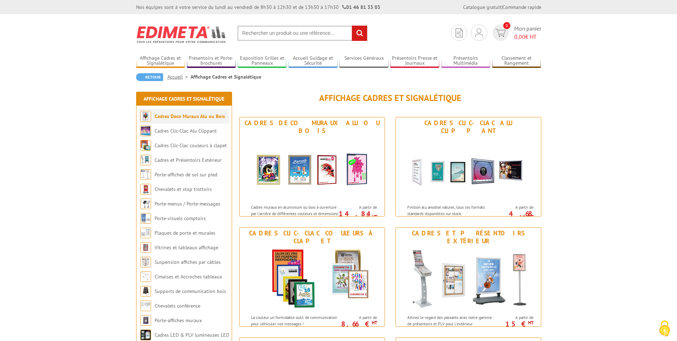
click at [179, 116] on link "Cadres Deco Muraux Alu ou Bois" at bounding box center [190, 116] width 70 height 6
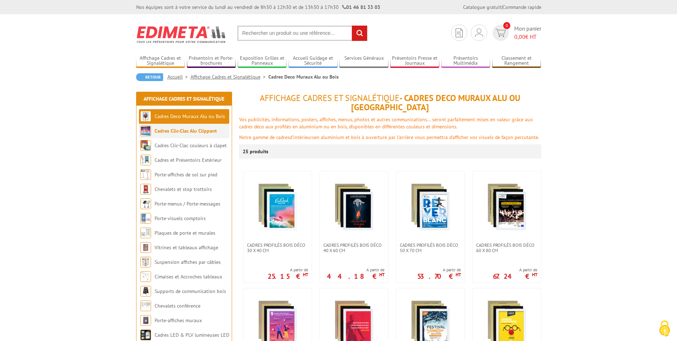
click at [185, 132] on link "Cadres Clic-Clac Alu Clippant" at bounding box center [186, 131] width 62 height 6
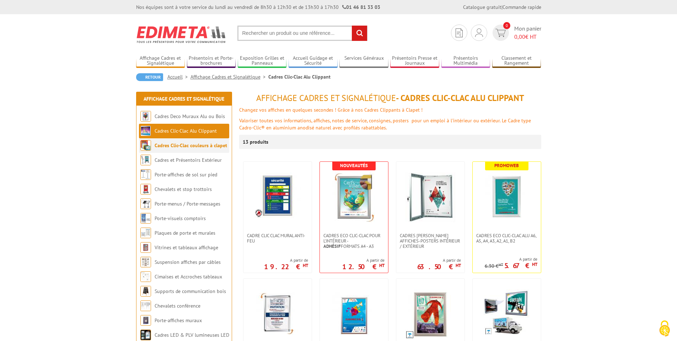
click at [185, 144] on link "Cadres Clic-Clac couleurs à clapet" at bounding box center [191, 145] width 73 height 6
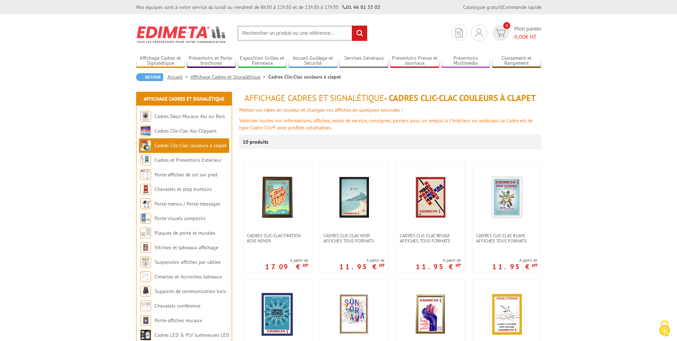
click at [186, 142] on li "Cadres Clic-Clac couleurs à clapet" at bounding box center [184, 145] width 90 height 15
click at [183, 145] on link "Cadres Clic-Clac couleurs à clapet" at bounding box center [191, 145] width 72 height 6
click at [172, 127] on li "Cadres Clic-Clac Alu Clippant" at bounding box center [184, 131] width 90 height 15
click at [172, 134] on li "Cadres Clic-Clac Alu Clippant" at bounding box center [184, 131] width 90 height 15
click at [196, 128] on link "Cadres Clic-Clac Alu Clippant" at bounding box center [186, 131] width 62 height 6
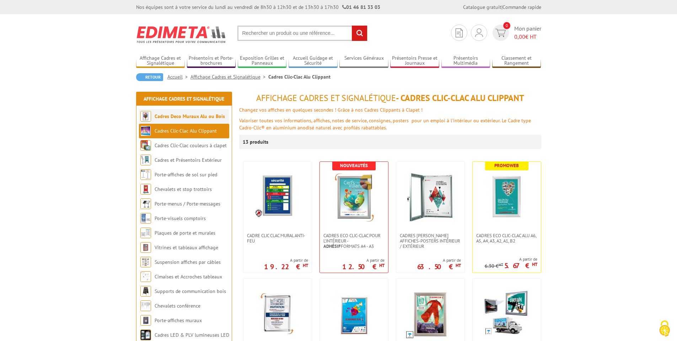
click at [213, 112] on li "Cadres Deco Muraux Alu ou Bois" at bounding box center [184, 116] width 90 height 15
click at [160, 63] on link "Affichage Cadres et Signalétique" at bounding box center [160, 61] width 49 height 12
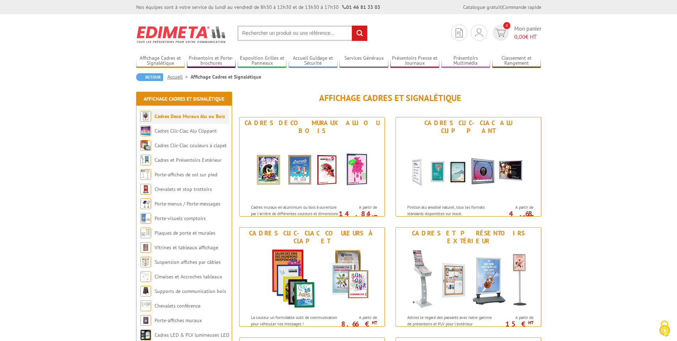
click at [181, 116] on link "Cadres Deco Muraux Alu ou Bois" at bounding box center [190, 116] width 70 height 6
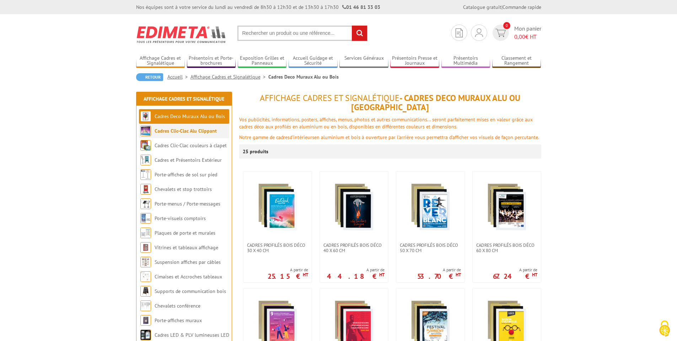
click at [188, 127] on li "Cadres Clic-Clac Alu Clippant" at bounding box center [184, 131] width 90 height 15
click at [186, 133] on link "Cadres Clic-Clac Alu Clippant" at bounding box center [186, 131] width 62 height 6
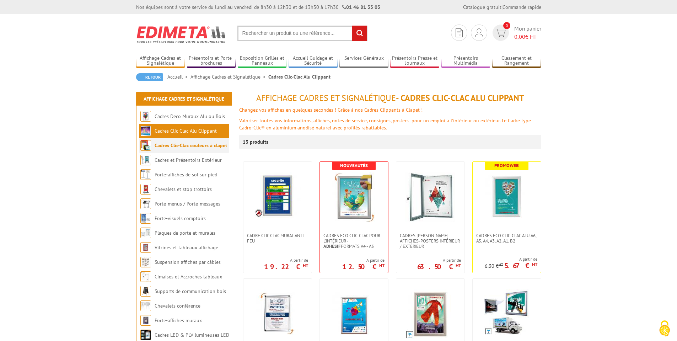
click at [164, 146] on link "Cadres Clic-Clac couleurs à clapet" at bounding box center [191, 145] width 73 height 6
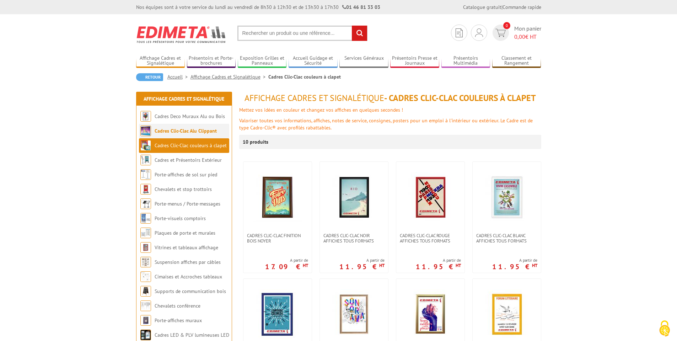
click at [163, 133] on link "Cadres Clic-Clac Alu Clippant" at bounding box center [186, 131] width 62 height 6
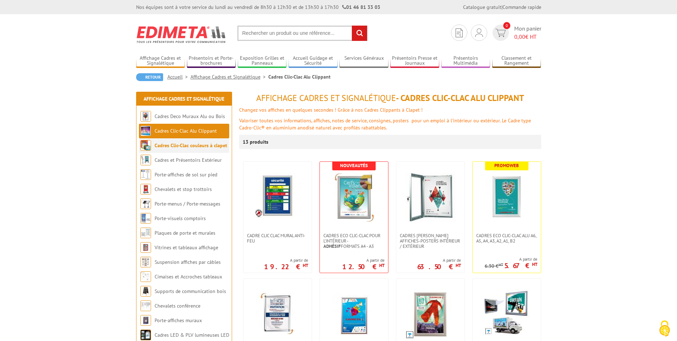
click at [171, 144] on link "Cadres Clic-Clac couleurs à clapet" at bounding box center [191, 145] width 73 height 6
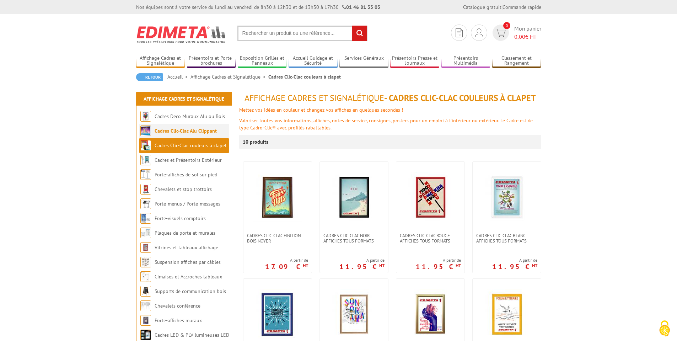
click at [166, 131] on link "Cadres Clic-Clac Alu Clippant" at bounding box center [186, 131] width 62 height 6
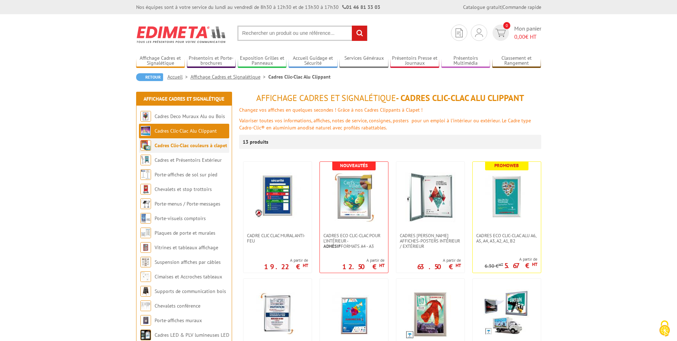
click at [172, 140] on li "Cadres Clic-Clac couleurs à clapet" at bounding box center [184, 145] width 90 height 15
click at [174, 146] on link "Cadres Clic-Clac couleurs à clapet" at bounding box center [191, 145] width 73 height 6
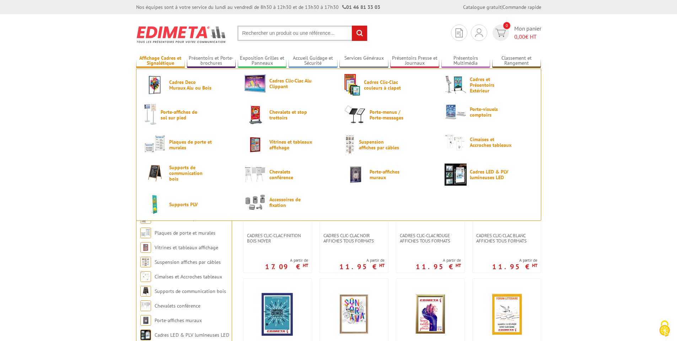
click at [167, 63] on link "Affichage Cadres et Signalétique" at bounding box center [160, 61] width 49 height 12
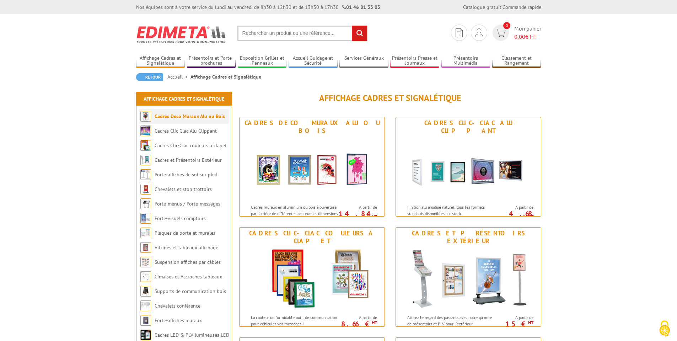
click at [165, 117] on link "Cadres Deco Muraux Alu ou Bois" at bounding box center [190, 116] width 70 height 6
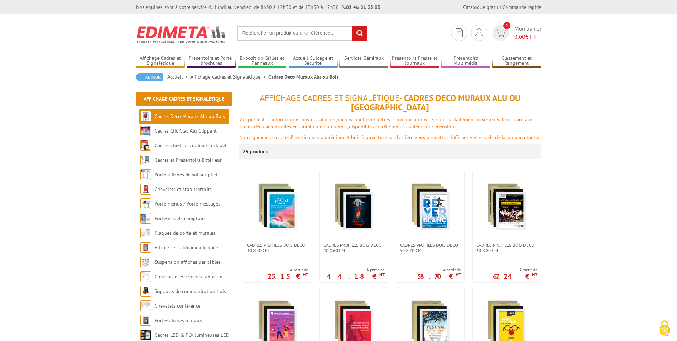
click at [244, 79] on link "Affichage Cadres et Signalétique" at bounding box center [230, 77] width 78 height 6
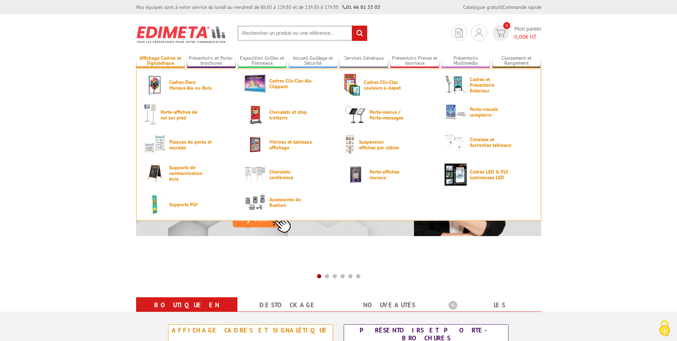
click at [158, 65] on link "Affichage Cadres et Signalétique" at bounding box center [160, 61] width 49 height 12
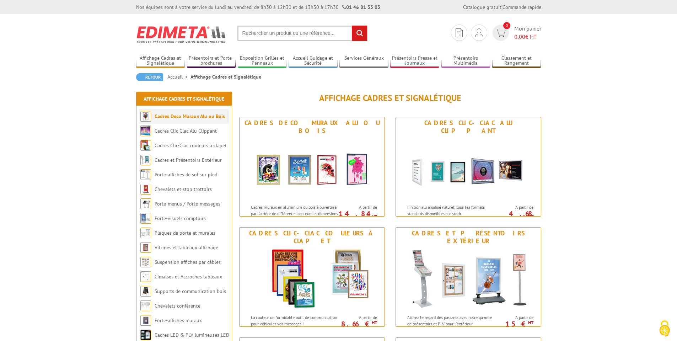
click at [186, 119] on link "Cadres Deco Muraux Alu ou Bois" at bounding box center [190, 116] width 70 height 6
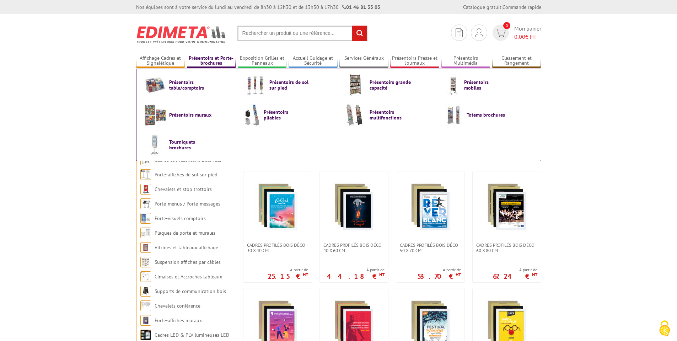
click at [214, 64] on link "Présentoirs et Porte-brochures" at bounding box center [211, 61] width 49 height 12
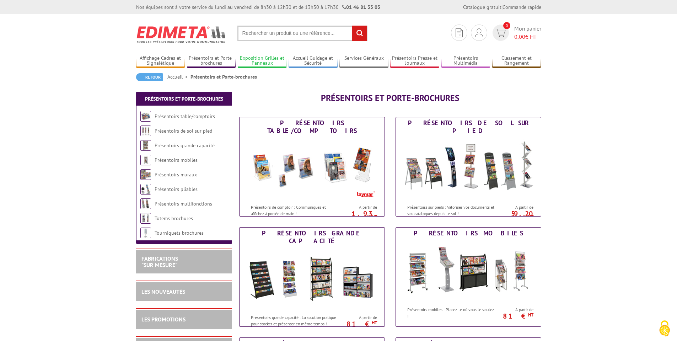
click at [269, 62] on link "Exposition Grilles et Panneaux" at bounding box center [262, 61] width 49 height 12
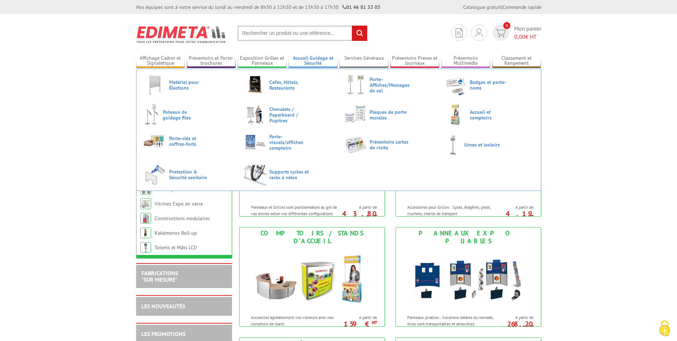
click at [304, 64] on link "Accueil Guidage et Sécurité" at bounding box center [313, 61] width 49 height 12
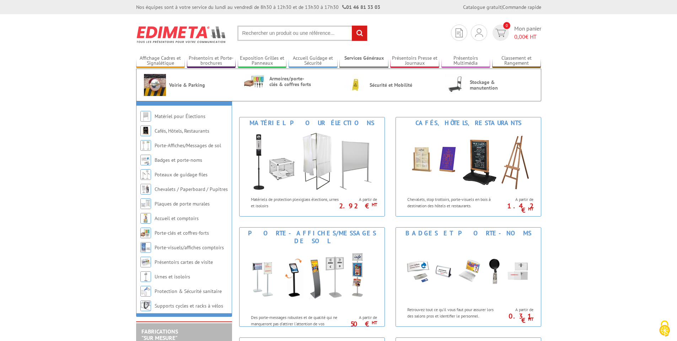
click at [355, 63] on link "Services Généraux" at bounding box center [364, 61] width 49 height 12
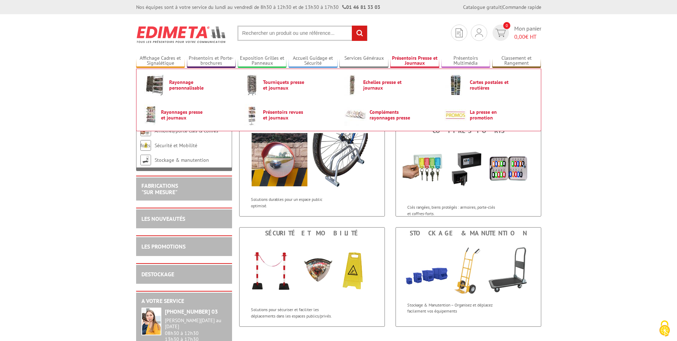
click at [404, 62] on link "Présentoirs Presse et Journaux" at bounding box center [414, 61] width 49 height 12
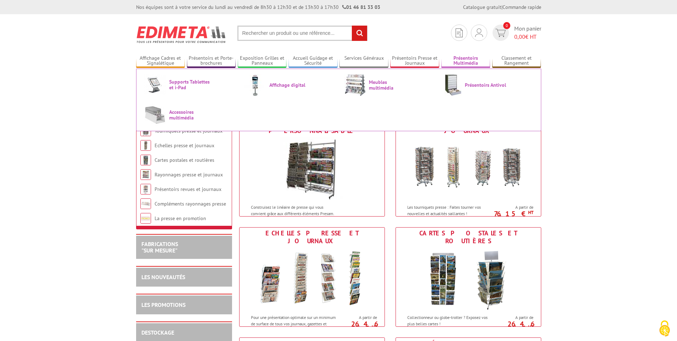
click at [464, 60] on link "Présentoirs Multimédia" at bounding box center [466, 61] width 49 height 12
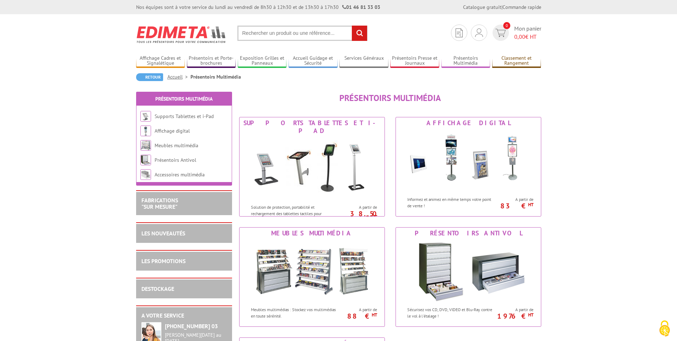
click at [509, 60] on link "Classement et Rangement" at bounding box center [517, 61] width 49 height 12
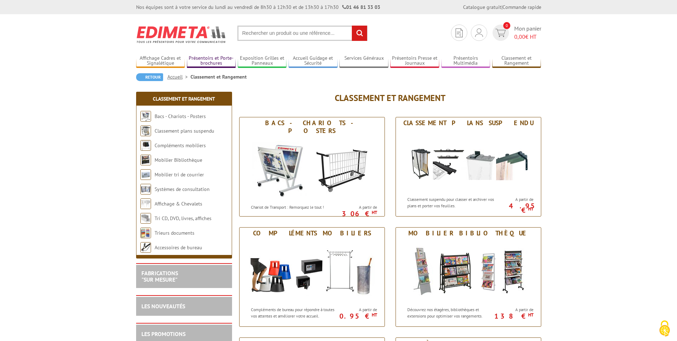
click at [204, 58] on link "Présentoirs et Porte-brochures" at bounding box center [211, 61] width 49 height 12
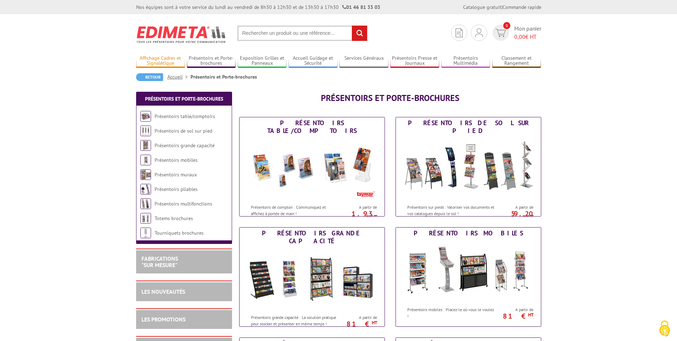
click at [155, 60] on link "Affichage Cadres et Signalétique" at bounding box center [160, 61] width 49 height 12
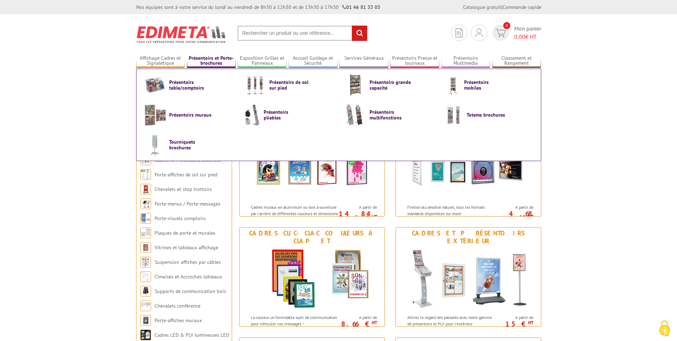
click at [208, 63] on link "Présentoirs et Porte-brochures" at bounding box center [211, 61] width 49 height 12
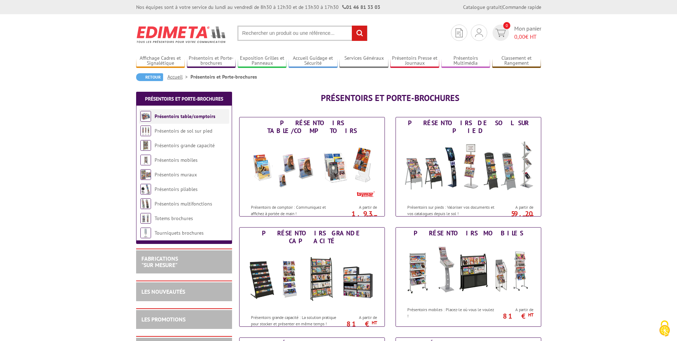
click at [182, 121] on li "Présentoirs table/comptoirs" at bounding box center [184, 116] width 90 height 15
click at [177, 117] on link "Présentoirs table/comptoirs" at bounding box center [185, 116] width 61 height 6
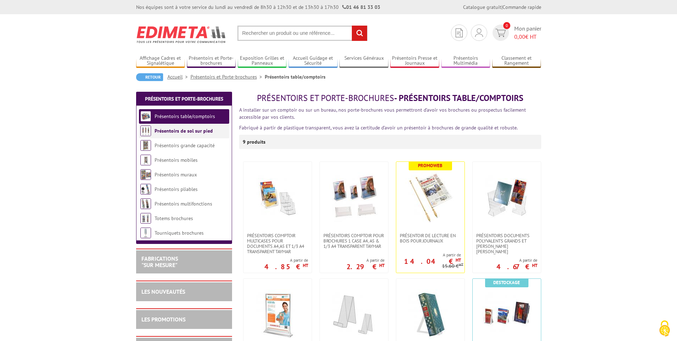
click at [182, 134] on link "Présentoirs de sol sur pied" at bounding box center [184, 131] width 58 height 6
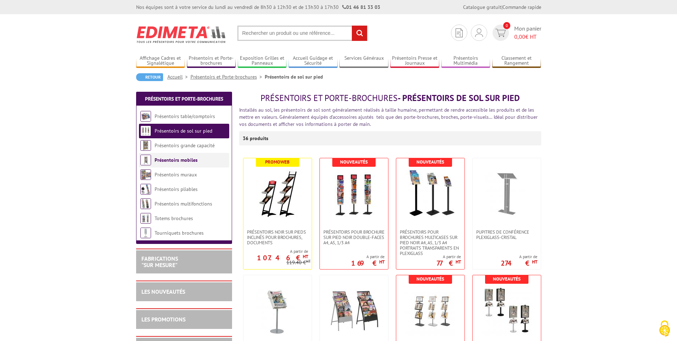
click at [180, 155] on li "Présentoirs mobiles" at bounding box center [184, 160] width 90 height 15
click at [168, 160] on link "Présentoirs mobiles" at bounding box center [176, 160] width 43 height 6
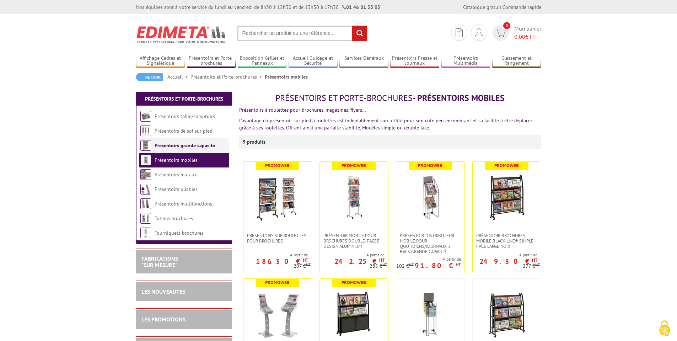
click at [176, 148] on link "Présentoirs grande capacité" at bounding box center [185, 145] width 60 height 6
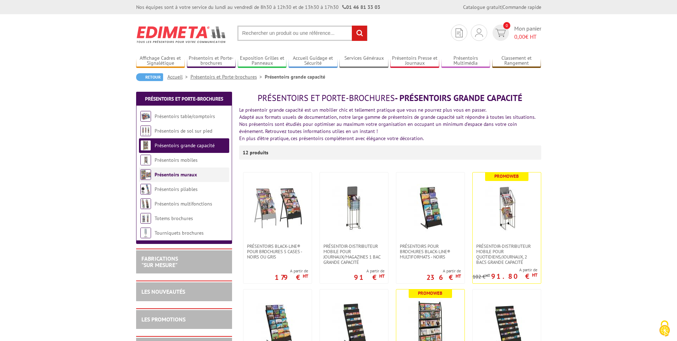
click at [174, 171] on li "Présentoirs muraux" at bounding box center [184, 174] width 90 height 15
click at [174, 175] on link "Présentoirs muraux" at bounding box center [176, 174] width 42 height 6
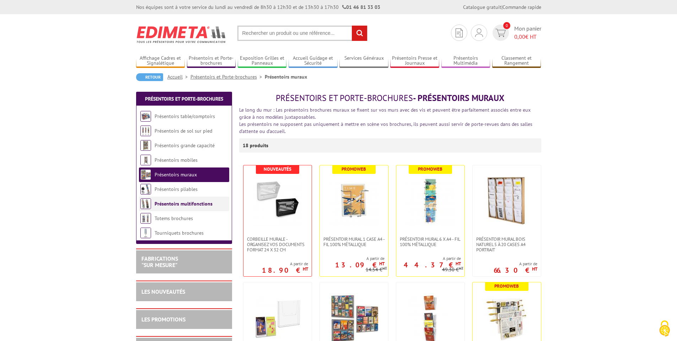
click at [180, 197] on li "Présentoirs multifonctions" at bounding box center [184, 204] width 90 height 15
click at [179, 190] on link "Présentoirs pliables" at bounding box center [176, 189] width 43 height 6
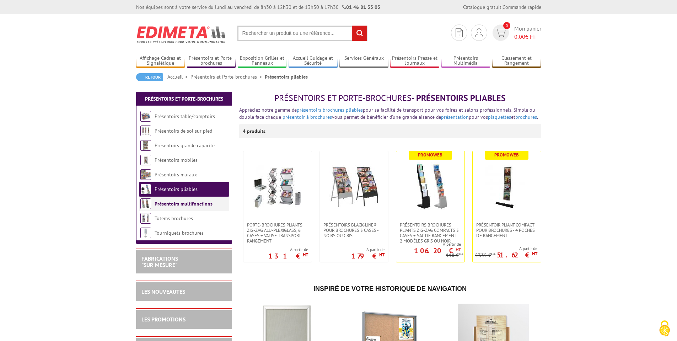
click at [177, 206] on link "Présentoirs multifonctions" at bounding box center [184, 204] width 58 height 6
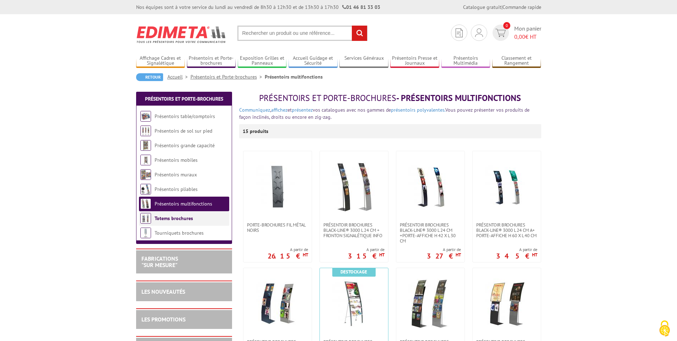
click at [177, 217] on link "Totems brochures" at bounding box center [174, 218] width 38 height 6
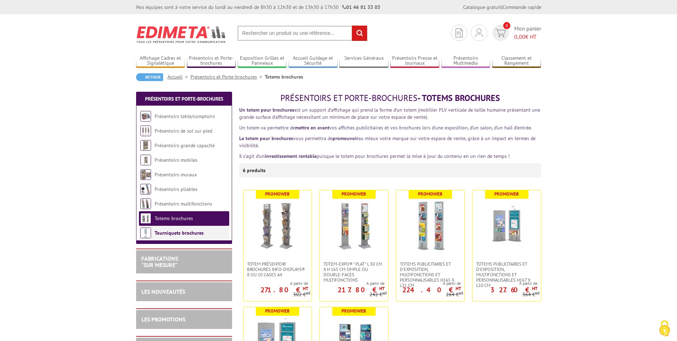
click at [179, 227] on li "Tourniquets brochures" at bounding box center [184, 233] width 90 height 15
click at [207, 76] on link "Présentoirs et Porte-brochures" at bounding box center [228, 77] width 74 height 6
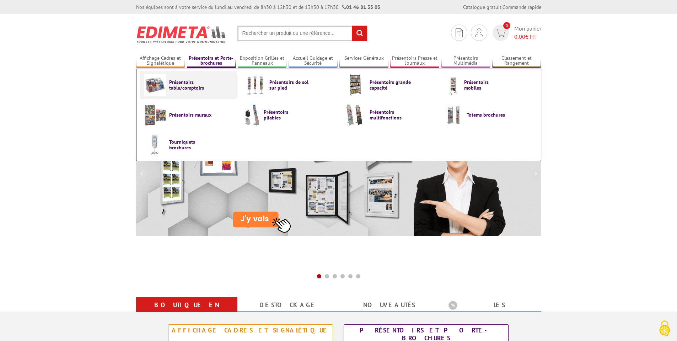
click at [184, 83] on span "Présentoirs table/comptoirs" at bounding box center [190, 84] width 43 height 11
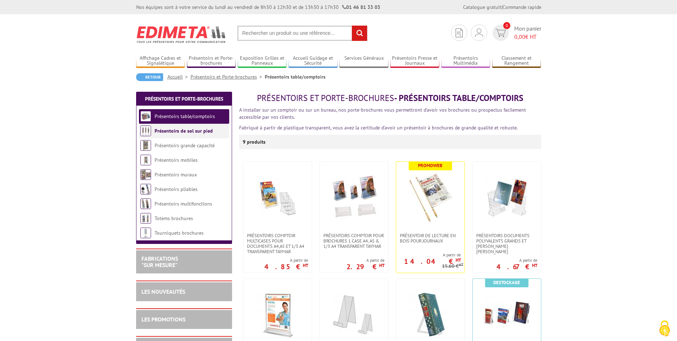
click at [175, 131] on link "Présentoirs de sol sur pied" at bounding box center [184, 131] width 58 height 6
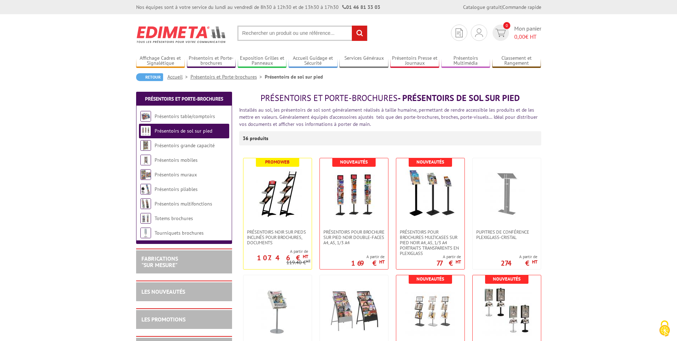
click at [176, 132] on link "Présentoirs de sol sur pied" at bounding box center [184, 131] width 58 height 6
click at [158, 54] on li "Affichage Cadres et Signalétique Cadres Deco Muraux Alu ou Bois Cadres Clic-Cla…" at bounding box center [160, 58] width 49 height 20
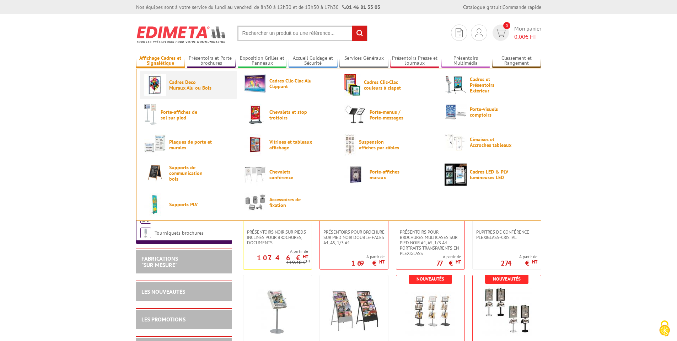
click at [185, 83] on span "Cadres Deco Muraux Alu ou Bois" at bounding box center [190, 84] width 43 height 11
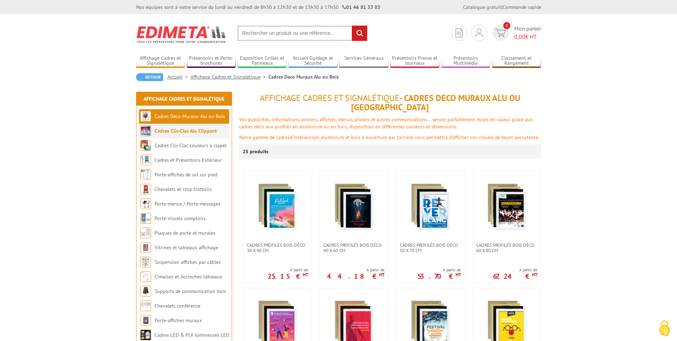
click at [181, 129] on link "Cadres Clic-Clac Alu Clippant" at bounding box center [186, 131] width 62 height 6
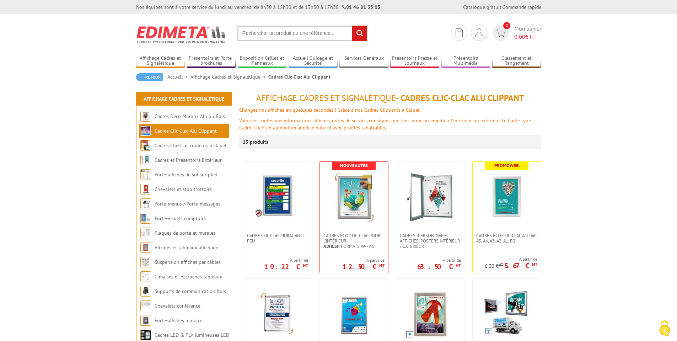
click at [176, 147] on link "Cadres Clic-Clac couleurs à clapet" at bounding box center [191, 145] width 73 height 6
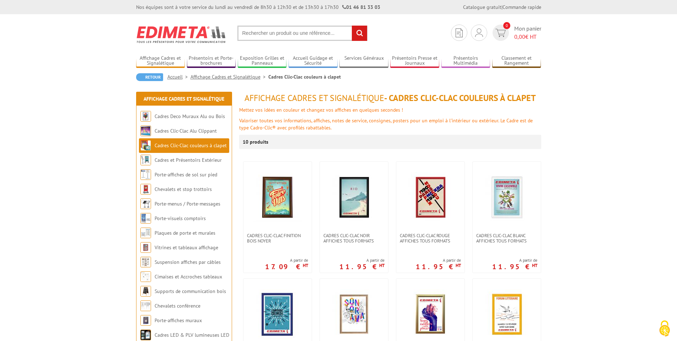
click at [179, 130] on link "Cadres Clic-Clac Alu Clippant" at bounding box center [186, 131] width 62 height 6
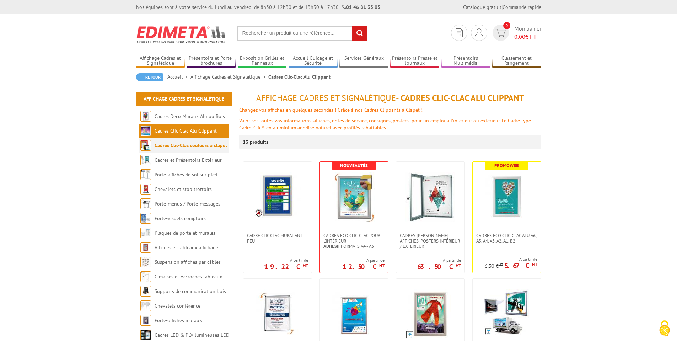
click at [175, 145] on link "Cadres Clic-Clac couleurs à clapet" at bounding box center [191, 145] width 73 height 6
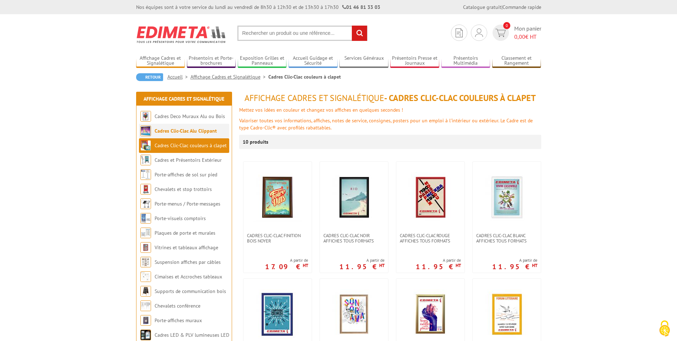
click at [187, 132] on link "Cadres Clic-Clac Alu Clippant" at bounding box center [186, 131] width 62 height 6
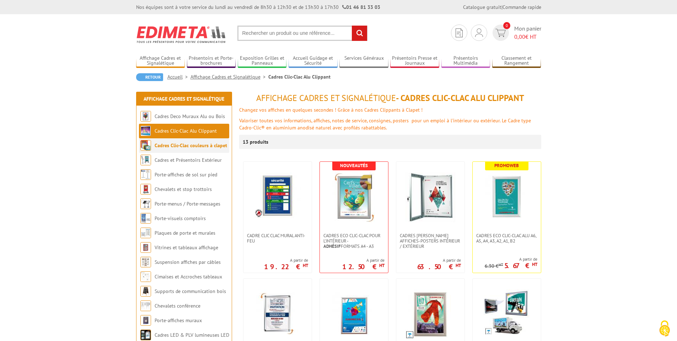
click at [185, 143] on link "Cadres Clic-Clac couleurs à clapet" at bounding box center [191, 145] width 73 height 6
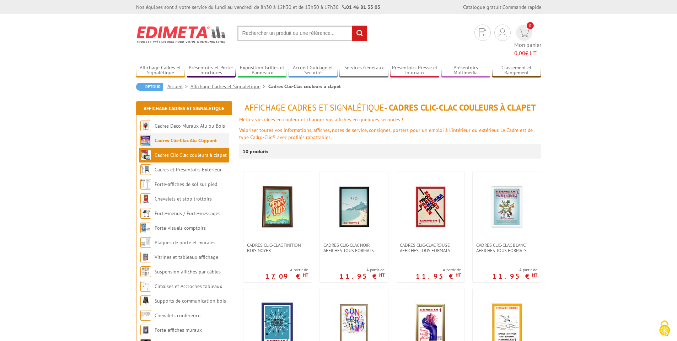
click at [181, 137] on link "Cadres Clic-Clac Alu Clippant" at bounding box center [186, 140] width 62 height 6
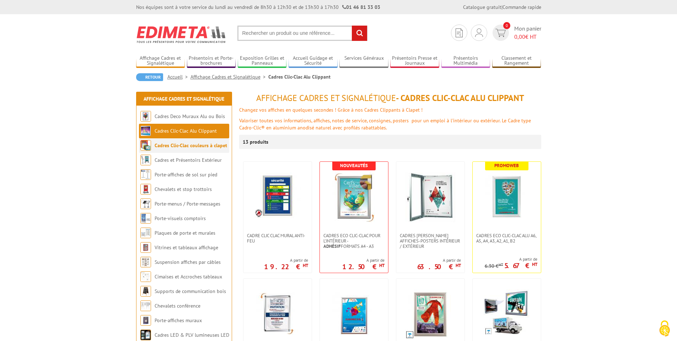
click at [180, 144] on link "Cadres Clic-Clac couleurs à clapet" at bounding box center [191, 145] width 73 height 6
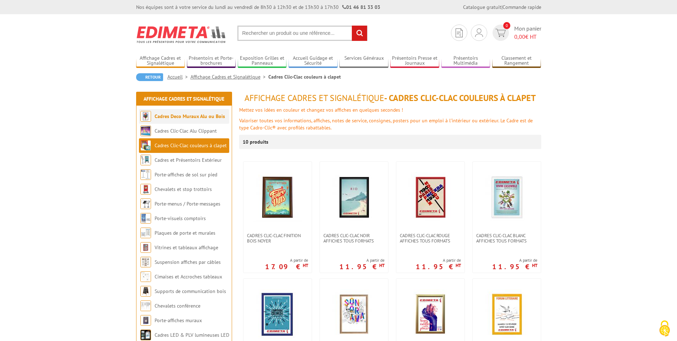
click at [186, 116] on link "Cadres Deco Muraux Alu ou Bois" at bounding box center [190, 116] width 70 height 6
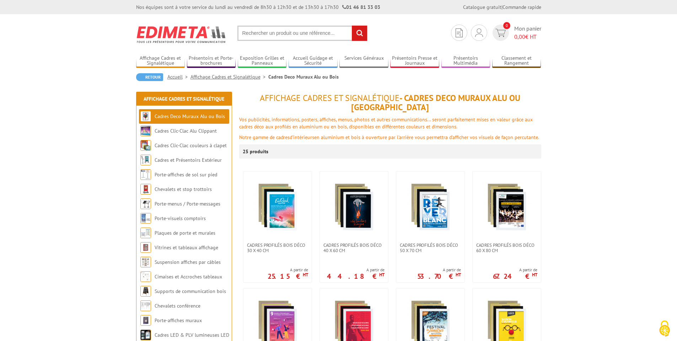
click at [216, 77] on link "Affichage Cadres et Signalétique" at bounding box center [230, 77] width 78 height 6
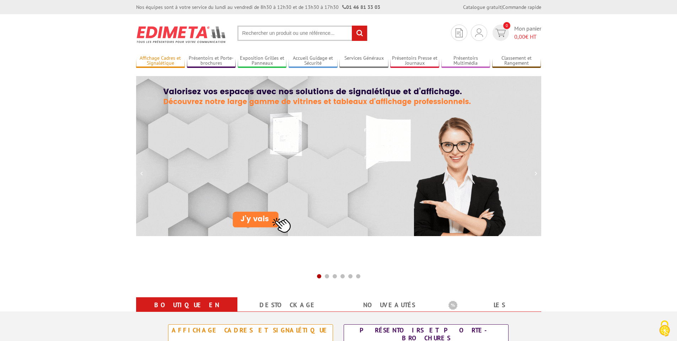
click at [153, 64] on link "Affichage Cadres et Signalétique" at bounding box center [160, 61] width 49 height 12
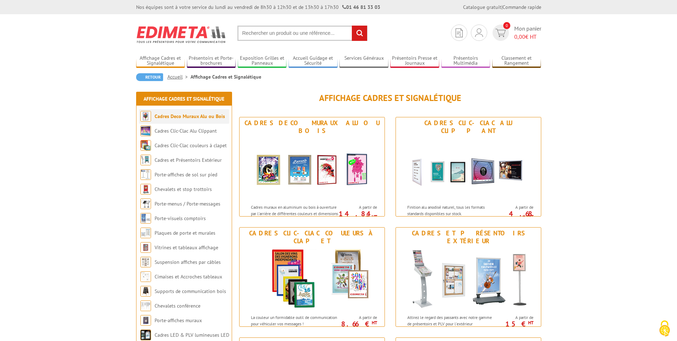
click at [192, 113] on li "Cadres Deco Muraux Alu ou Bois" at bounding box center [184, 116] width 90 height 15
click at [182, 116] on link "Cadres Deco Muraux Alu ou Bois" at bounding box center [190, 116] width 70 height 6
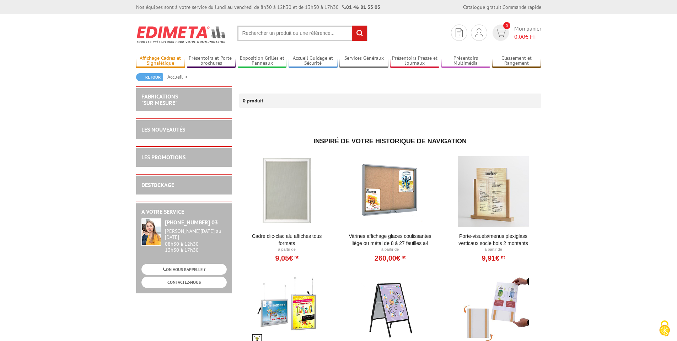
click at [171, 58] on link "Affichage Cadres et Signalétique" at bounding box center [160, 61] width 49 height 12
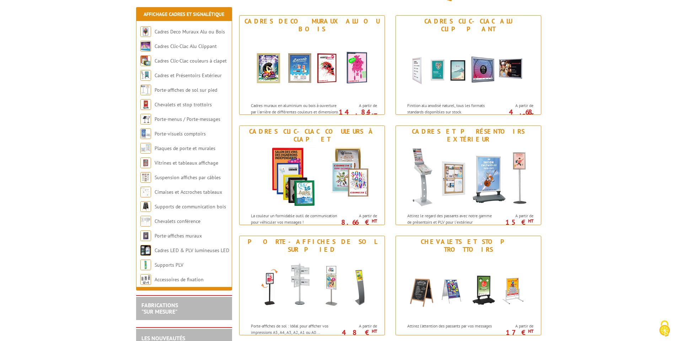
scroll to position [128, 0]
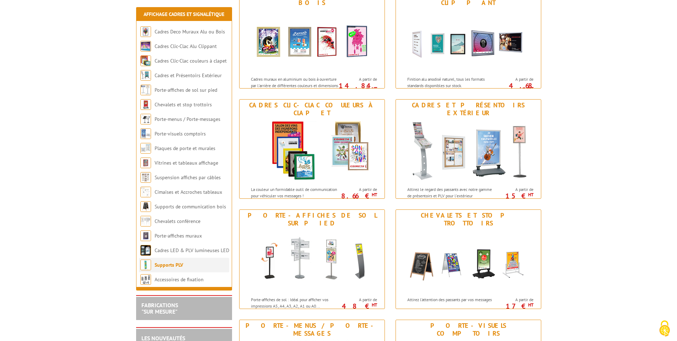
click at [169, 264] on link "Supports PLV" at bounding box center [169, 265] width 28 height 6
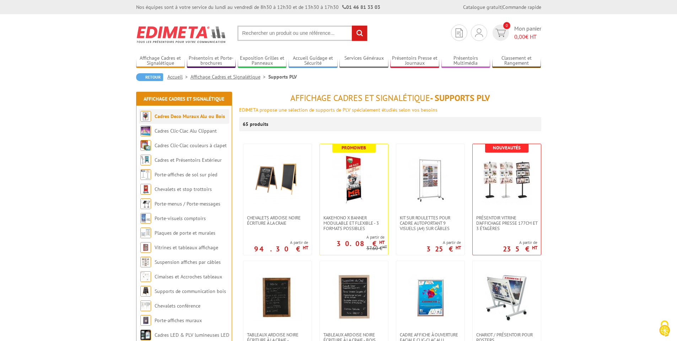
click at [190, 118] on link "Cadres Deco Muraux Alu ou Bois" at bounding box center [190, 116] width 70 height 6
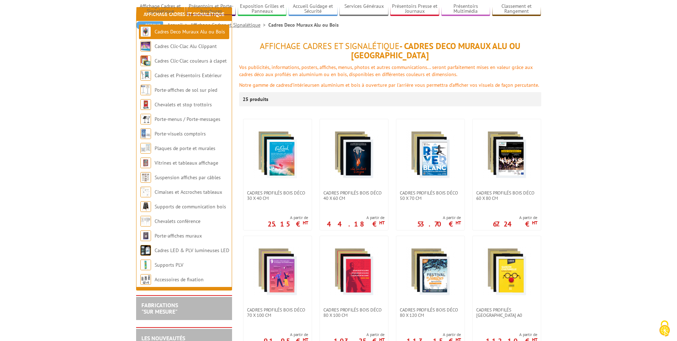
scroll to position [43, 0]
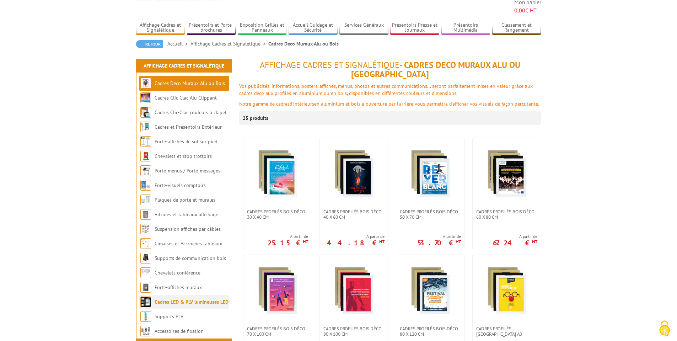
click at [186, 299] on link "Cadres LED & PLV lumineuses LED" at bounding box center [192, 302] width 74 height 6
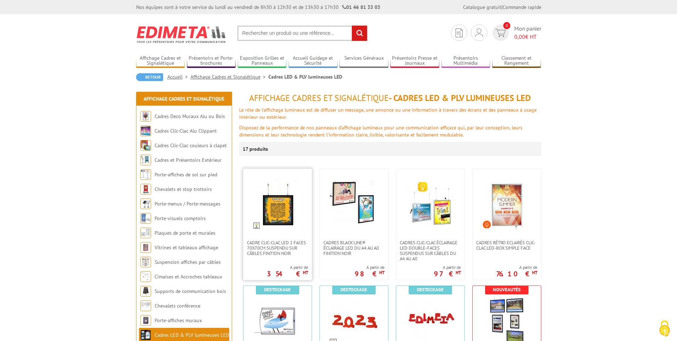
click at [292, 193] on img at bounding box center [278, 205] width 50 height 50
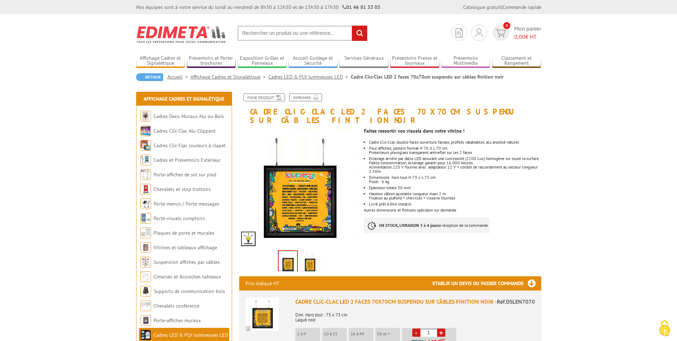
click at [222, 77] on link "Affichage Cadres et Signalétique" at bounding box center [230, 77] width 78 height 6
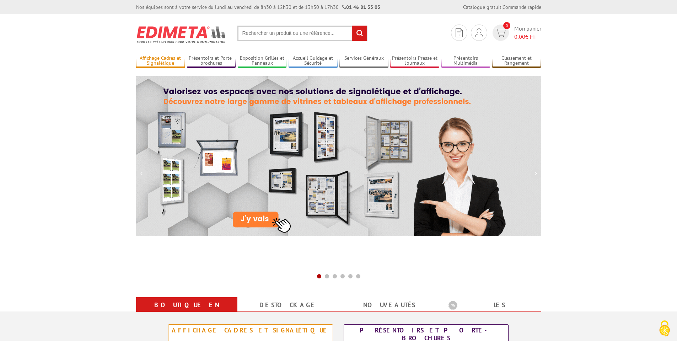
click at [159, 65] on link "Affichage Cadres et Signalétique" at bounding box center [160, 61] width 49 height 12
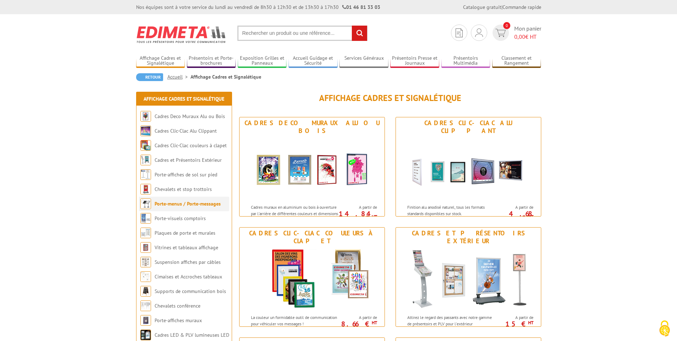
click at [183, 202] on link "Porte-menus / Porte-messages" at bounding box center [188, 204] width 66 height 6
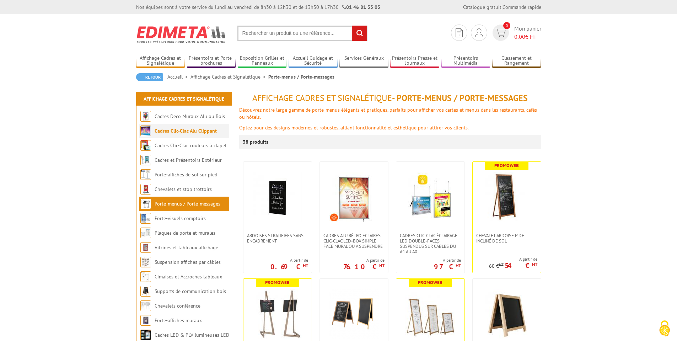
click at [183, 129] on link "Cadres Clic-Clac Alu Clippant" at bounding box center [186, 131] width 62 height 6
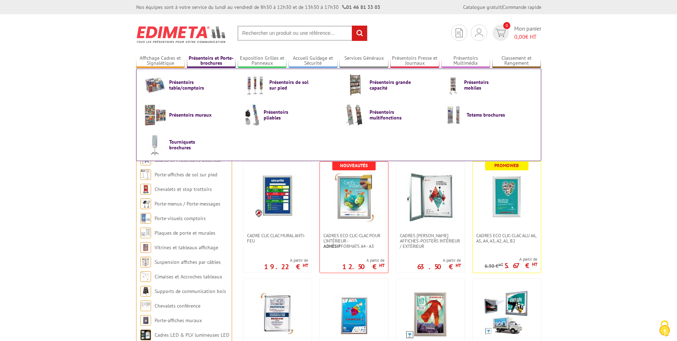
click at [210, 61] on link "Présentoirs et Porte-brochures" at bounding box center [211, 61] width 49 height 12
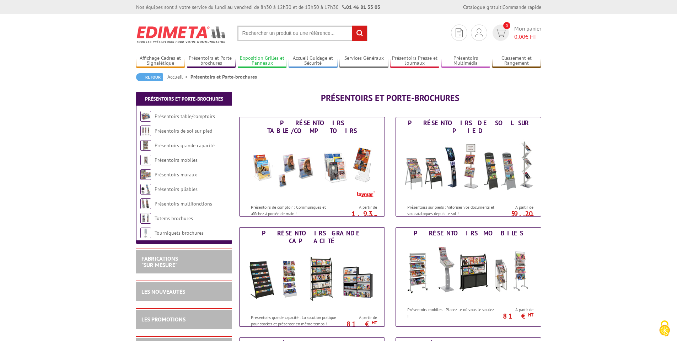
click at [266, 64] on link "Exposition Grilles et Panneaux" at bounding box center [262, 61] width 49 height 12
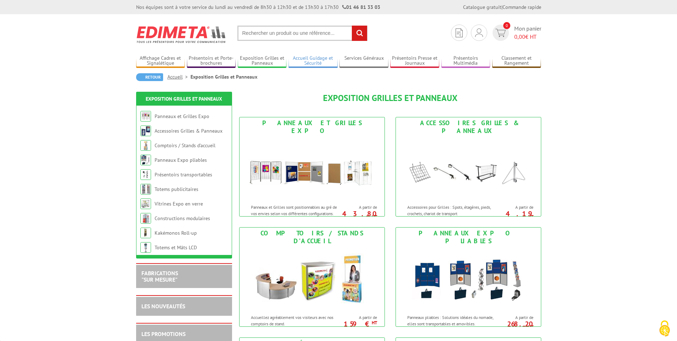
click at [313, 63] on link "Accueil Guidage et Sécurité" at bounding box center [313, 61] width 49 height 12
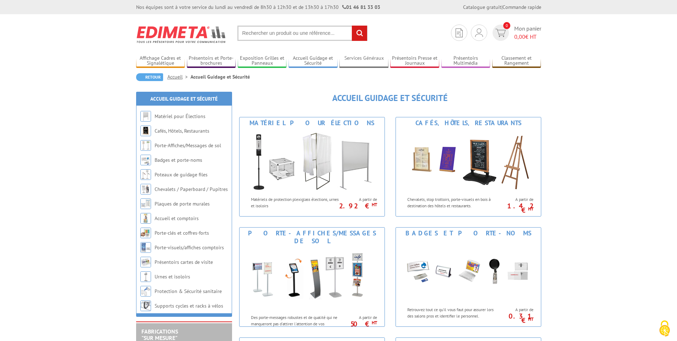
click at [363, 62] on link "Services Généraux" at bounding box center [364, 61] width 49 height 12
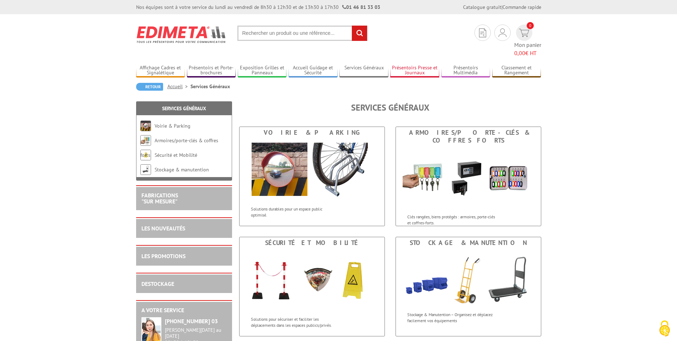
click at [411, 65] on link "Présentoirs Presse et Journaux" at bounding box center [414, 71] width 49 height 12
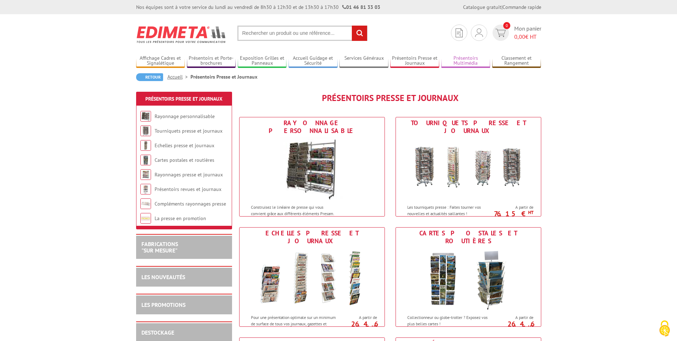
click at [463, 62] on link "Présentoirs Multimédia" at bounding box center [466, 61] width 49 height 12
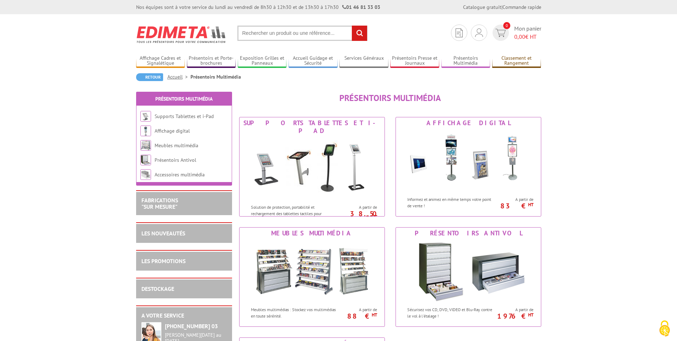
click at [517, 60] on link "Classement et Rangement" at bounding box center [517, 61] width 49 height 12
